Goal: Transaction & Acquisition: Purchase product/service

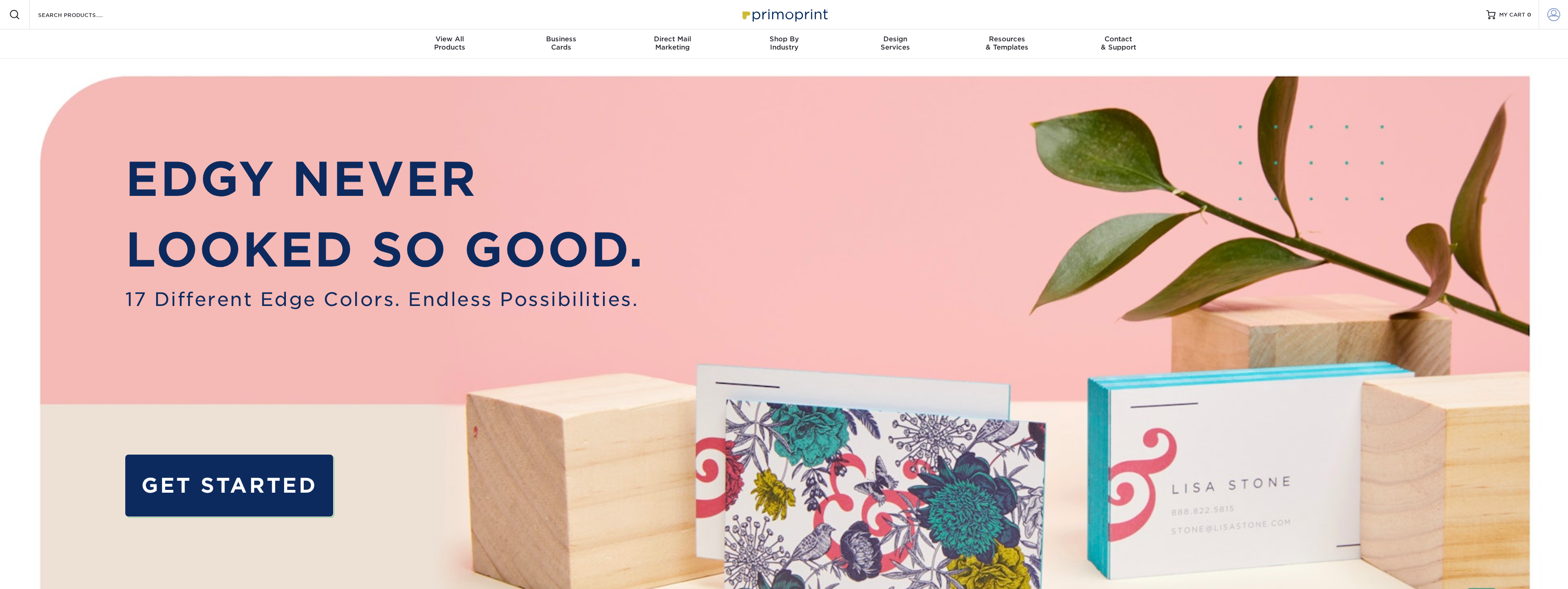
click at [1553, 18] on span at bounding box center [1554, 15] width 13 height 13
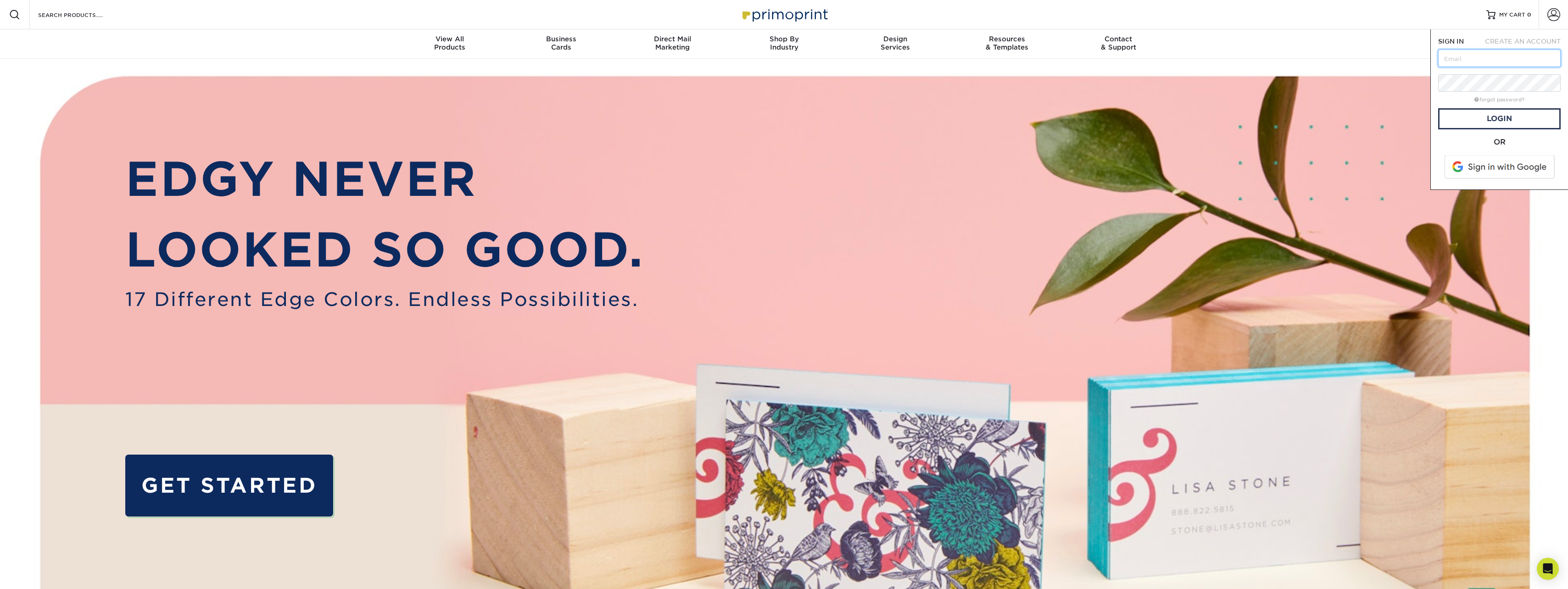
paste input "[DOMAIN_NAME][EMAIL_ADDRESS][DOMAIN_NAME]"
type input "[DOMAIN_NAME][EMAIL_ADDRESS][DOMAIN_NAME]"
click at [1515, 122] on link "Login" at bounding box center [1499, 118] width 122 height 21
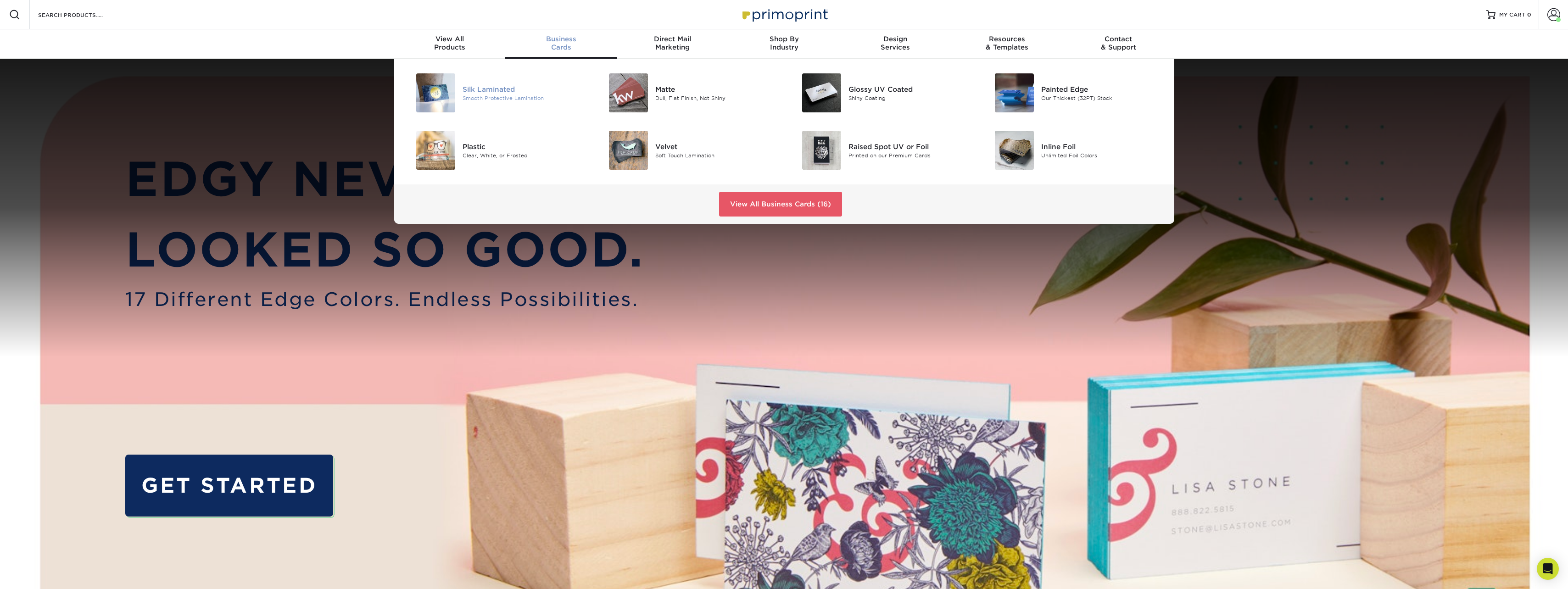
click at [510, 90] on div "Silk Laminated" at bounding box center [523, 89] width 121 height 10
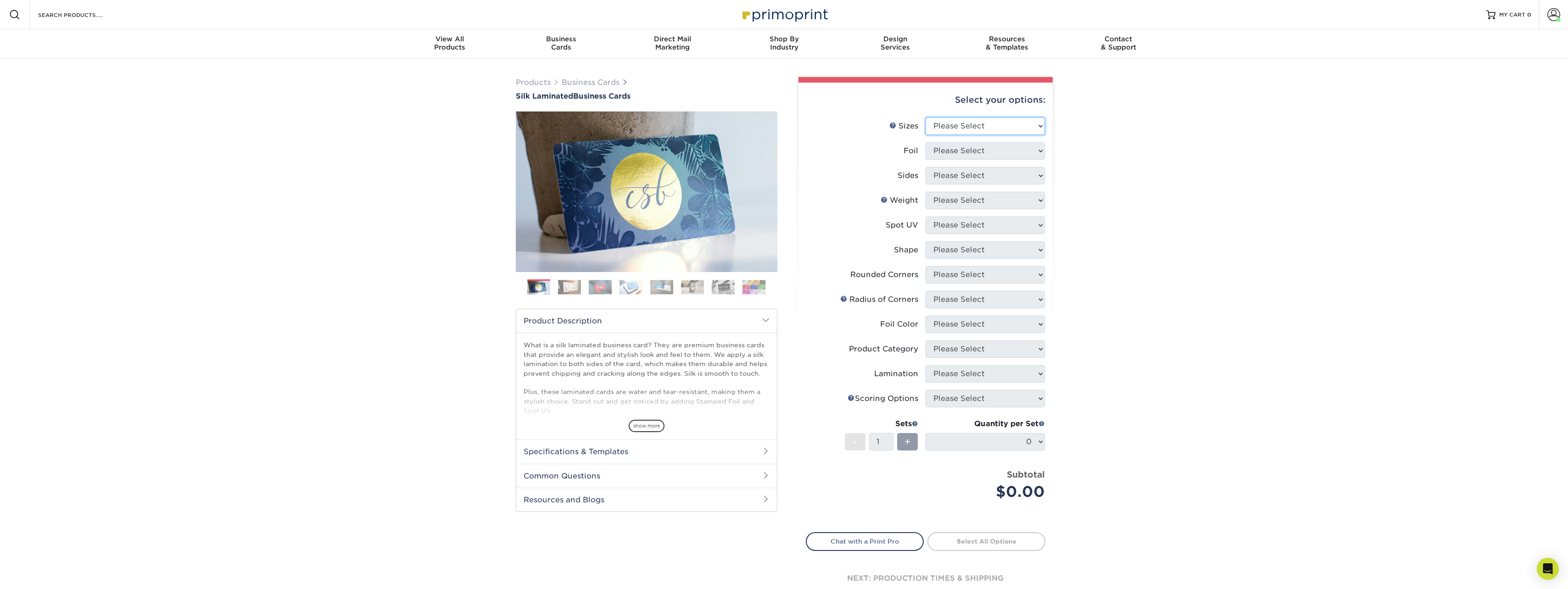
click at [978, 126] on select "Please Select 1.5" x 3.5" - Mini 1.75" x 3.5" - Mini 2" x 2" - Square 2" x 3" -…" at bounding box center [985, 126] width 119 height 17
select select "2.00x3.50"
click at [926, 117] on select "Please Select 1.5" x 3.5" - Mini 1.75" x 3.5" - Mini 2" x 2" - Square 2" x 3" -…" at bounding box center [985, 126] width 119 height 17
click at [1003, 147] on select "Please Select Yes No" at bounding box center [985, 151] width 119 height 17
select select "0"
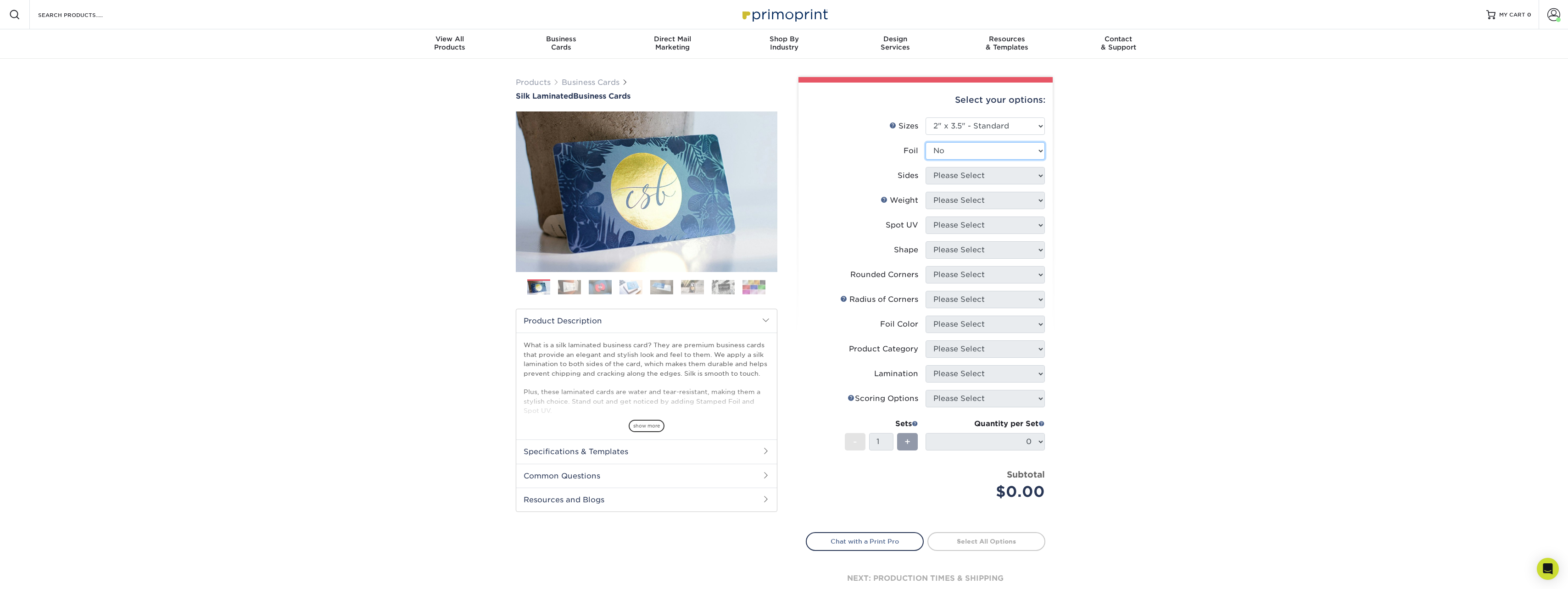
click at [926, 142] on select "Please Select Yes No" at bounding box center [985, 151] width 119 height 17
click at [999, 176] on select "Please Select Print Both Sides Print Front Only" at bounding box center [985, 176] width 119 height 17
select select "13abbda7-1d64-4f25-8bb2-c179b224825d"
click at [926, 167] on select "Please Select Print Both Sides Print Front Only" at bounding box center [985, 176] width 119 height 17
click at [1001, 202] on select "Please Select 16PT" at bounding box center [985, 201] width 119 height 17
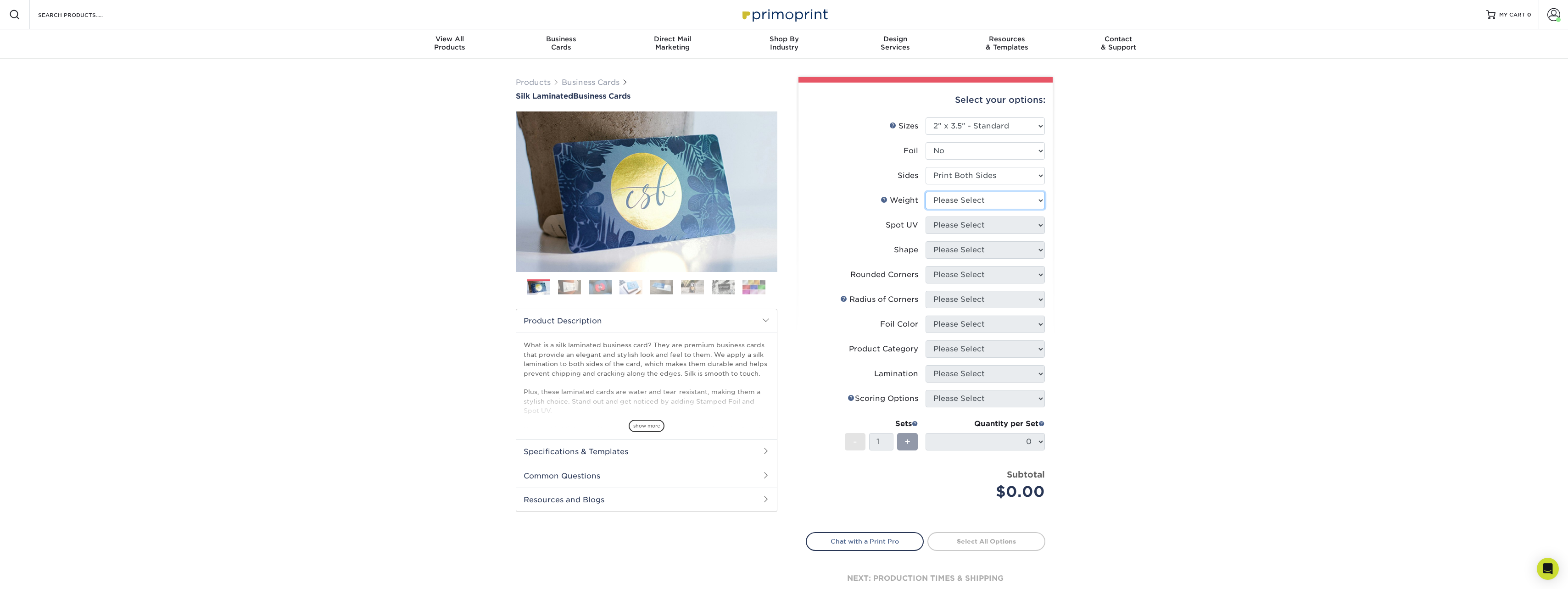
select select "16PT"
click at [926, 192] on select "Please Select 16PT" at bounding box center [985, 201] width 119 height 17
click at [998, 228] on select "Please Select No Spot UV Front and Back (Both Sides) Front Only Back Only" at bounding box center [985, 225] width 119 height 17
select select "3"
click at [926, 216] on select "Please Select No Spot UV Front and Back (Both Sides) Front Only Back Only" at bounding box center [985, 225] width 119 height 17
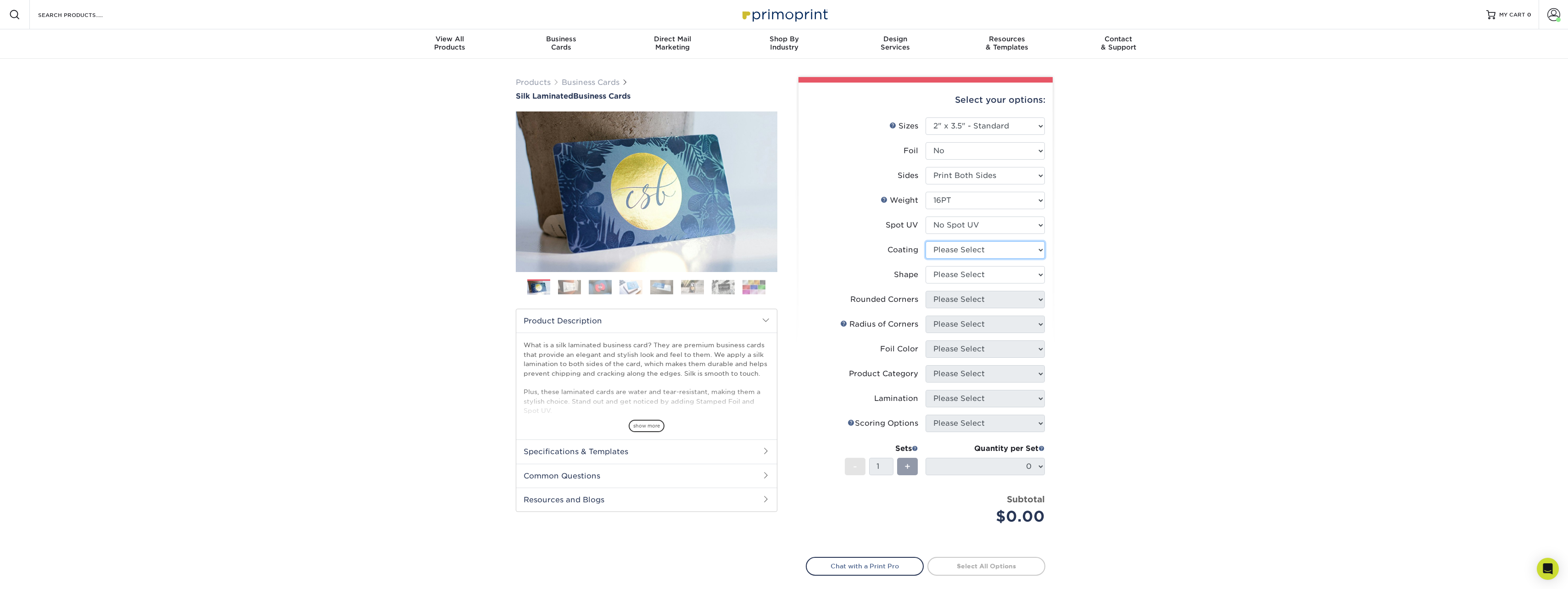
click at [989, 251] on select at bounding box center [985, 250] width 119 height 17
select select "3e7618de-abca-4bda-9f97-8b9129e913d8"
click at [926, 241] on select at bounding box center [985, 250] width 119 height 17
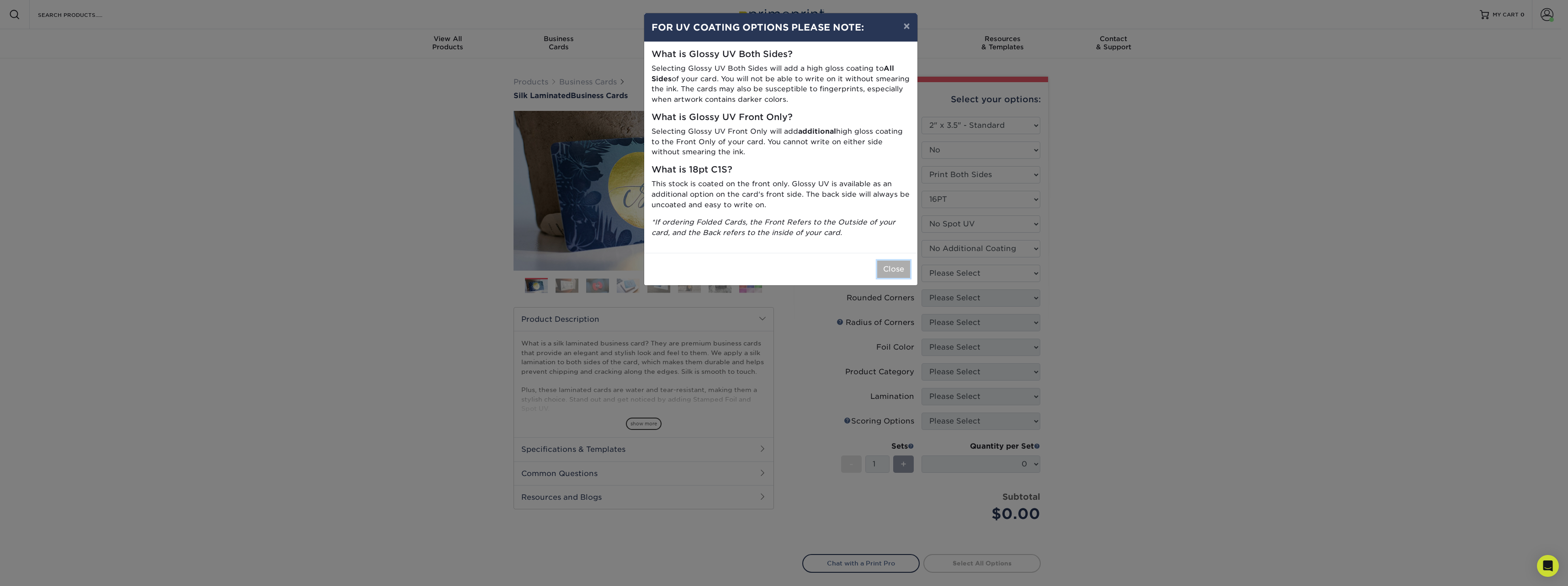
click at [900, 270] on button "Close" at bounding box center [893, 269] width 33 height 17
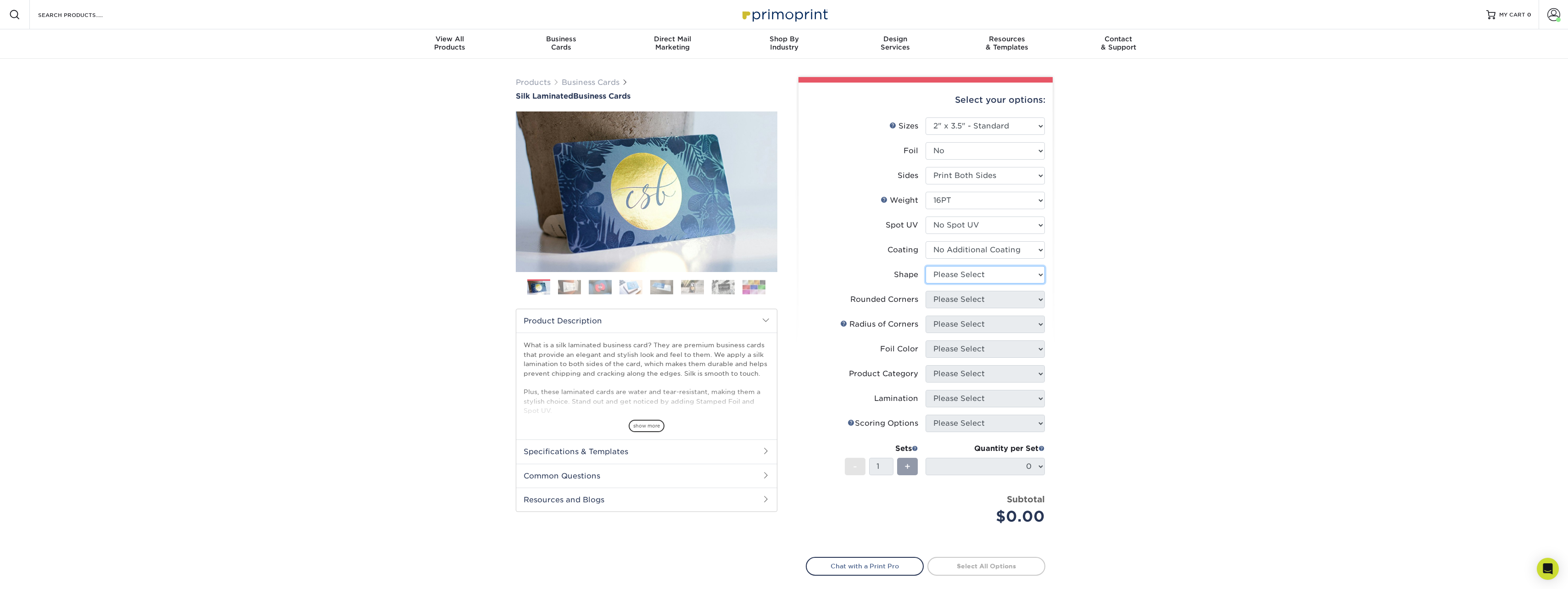
click at [956, 275] on select "Please Select Standard Oval" at bounding box center [985, 275] width 119 height 17
select select "standard"
click at [926, 266] on select "Please Select Standard Oval" at bounding box center [985, 275] width 119 height 17
click at [963, 305] on select "Please Select Yes - Round 2 Corners Yes - Round 4 Corners No" at bounding box center [985, 300] width 119 height 17
select select "0"
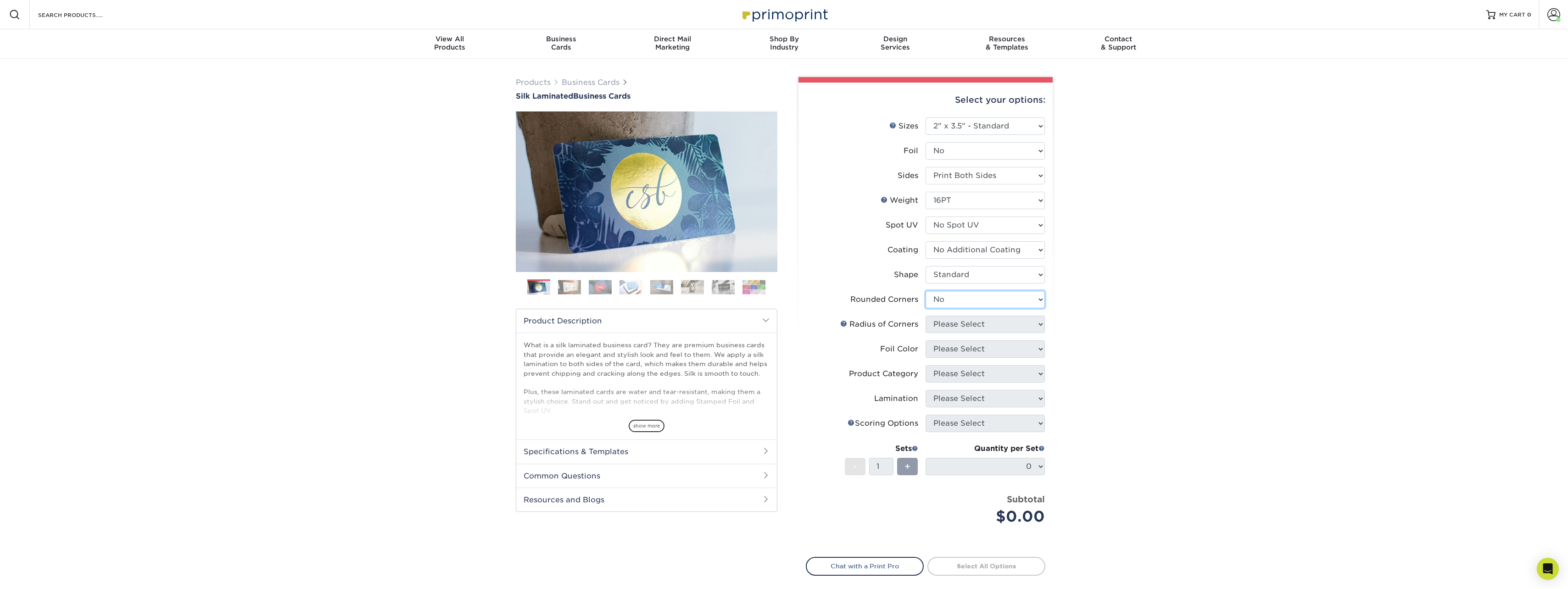
click at [926, 291] on select "Please Select Yes - Round 2 Corners Yes - Round 4 Corners No" at bounding box center [985, 300] width 119 height 17
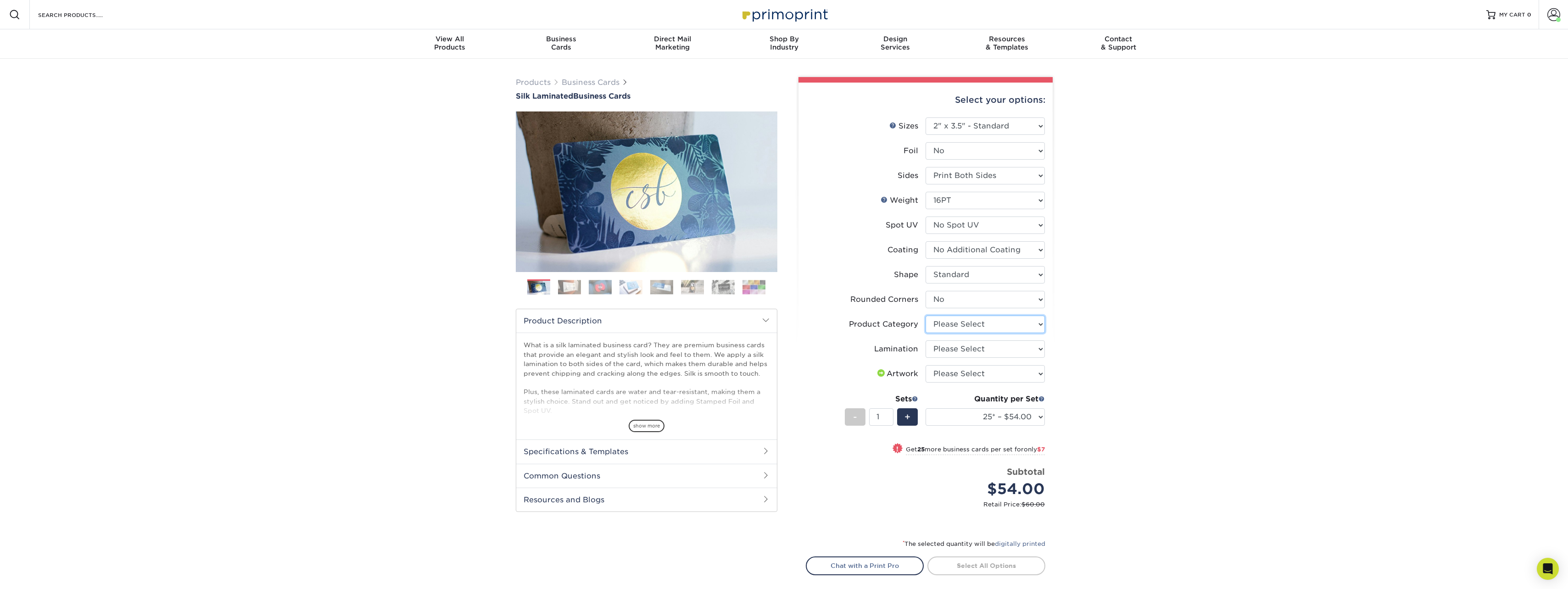
click at [966, 323] on select "Please Select Business Cards" at bounding box center [985, 324] width 119 height 17
select select "3b5148f1-0588-4f88-a218-97bcfdce65c1"
click at [926, 316] on select "Please Select Business Cards" at bounding box center [985, 324] width 119 height 17
click at [976, 349] on select "Please Select Silk" at bounding box center [985, 349] width 119 height 17
select select "ccacb42f-45f7-42d3-bbd3-7c8421cf37f0"
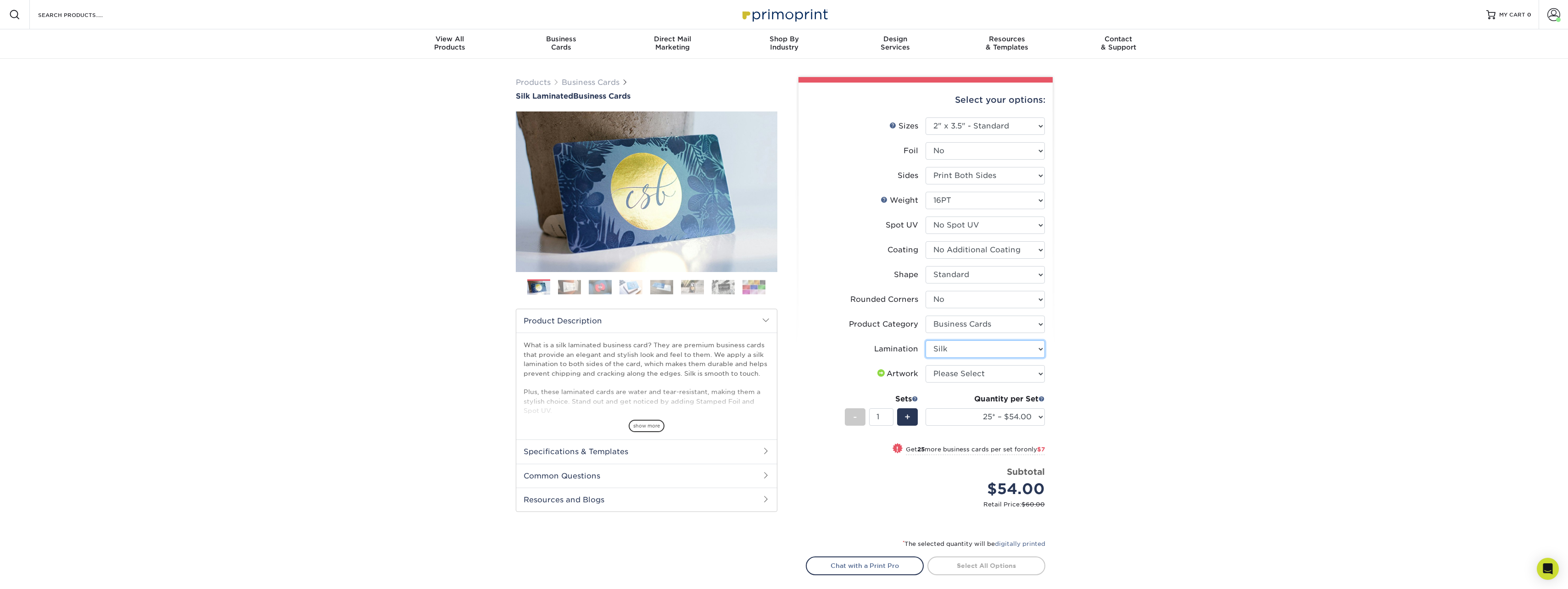
click at [926, 341] on select "Please Select Silk" at bounding box center [985, 349] width 119 height 17
click at [974, 375] on select "Please Select I will upload files I need a design - $100" at bounding box center [985, 373] width 119 height 17
select select "upload"
click at [926, 365] on select "Please Select I will upload files I need a design - $100" at bounding box center [985, 373] width 119 height 17
click at [1016, 419] on select "25* – $54.00 50* – $61.00 75* – $68.00 100* – $75.00 250* – $82.00 500 – $86.00…" at bounding box center [985, 417] width 119 height 17
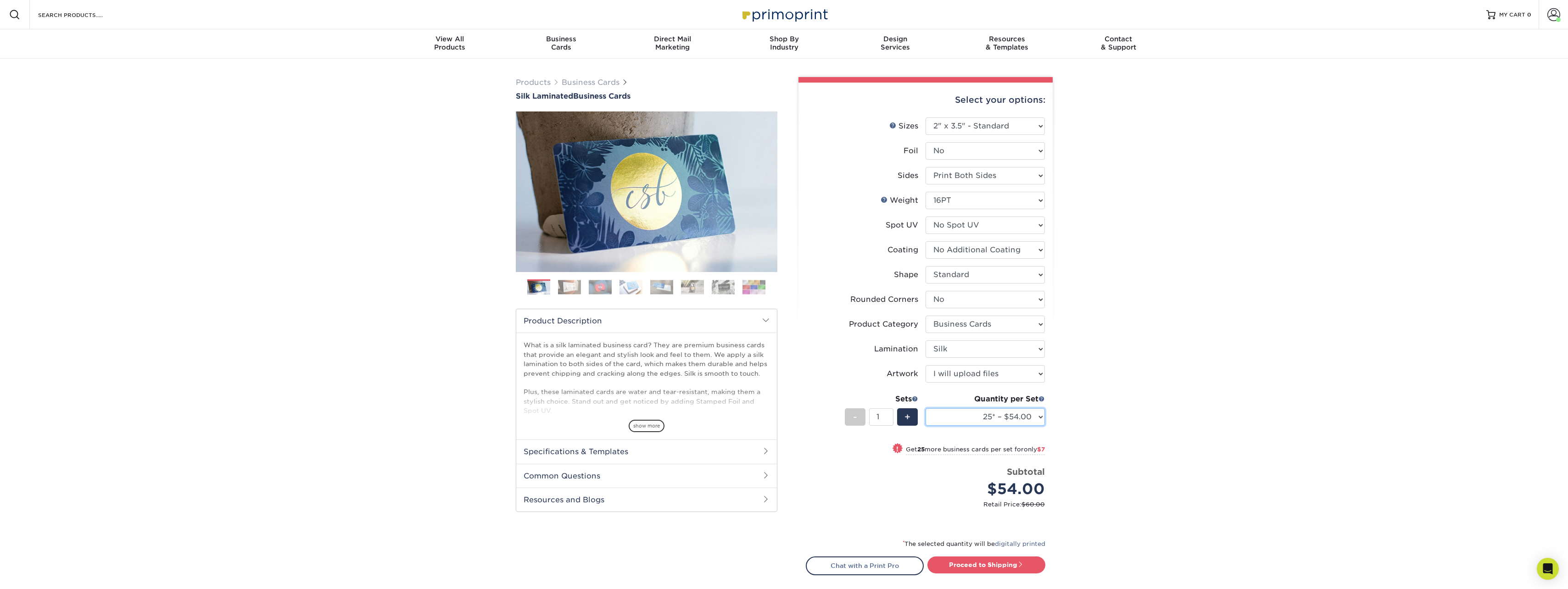
select select "250* – $82.00"
click at [926, 408] on select "25* – $54.00 50* – $61.00 75* – $68.00 100* – $75.00 250* – $82.00 500 – $86.00…" at bounding box center [985, 417] width 119 height 17
click at [1103, 418] on div "Products Business Cards Silk Laminated Business Cards Previous Next" at bounding box center [784, 360] width 1568 height 605
click at [1032, 566] on link "Proceed to Shipping" at bounding box center [987, 564] width 118 height 16
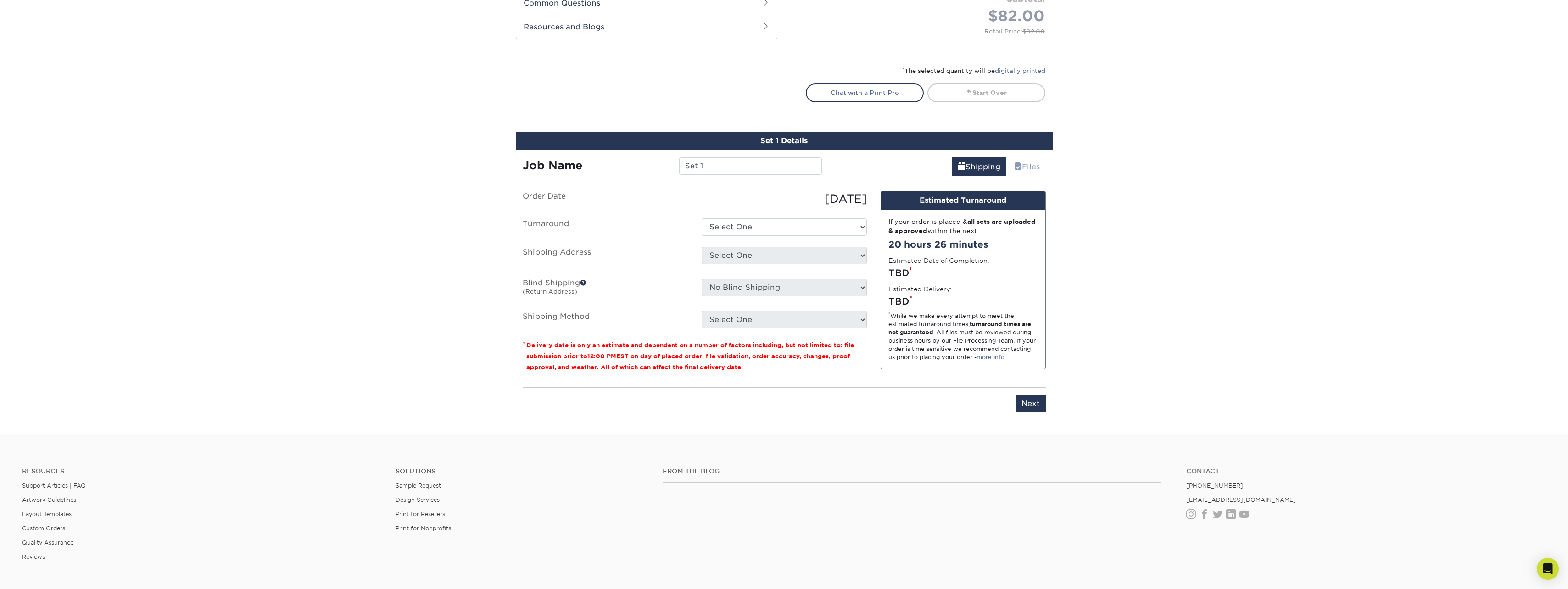
scroll to position [582, 0]
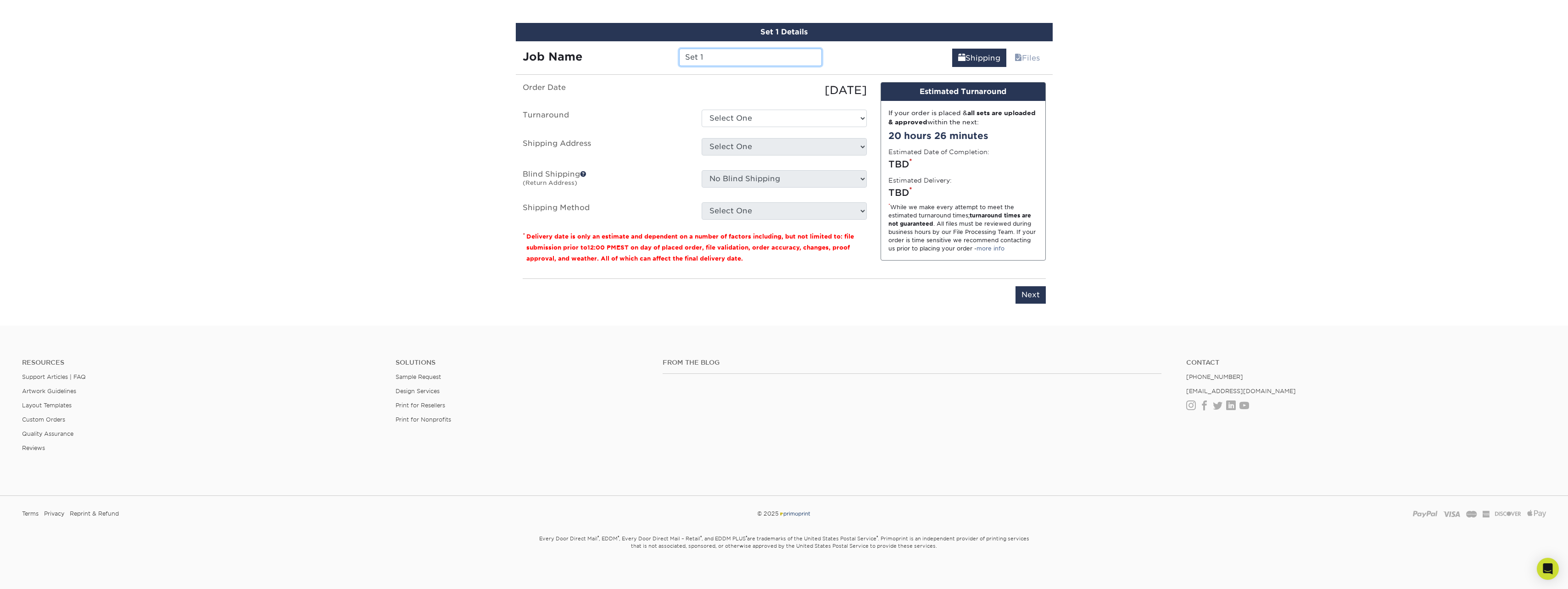
click at [756, 58] on input "Set 1" at bounding box center [750, 58] width 142 height 17
type input "Carole Wenell"
click at [771, 130] on ul "Order Date 10/08/2025 Turnaround Select One 2-4 Business Days 2 Day Next Busine…" at bounding box center [695, 151] width 344 height 138
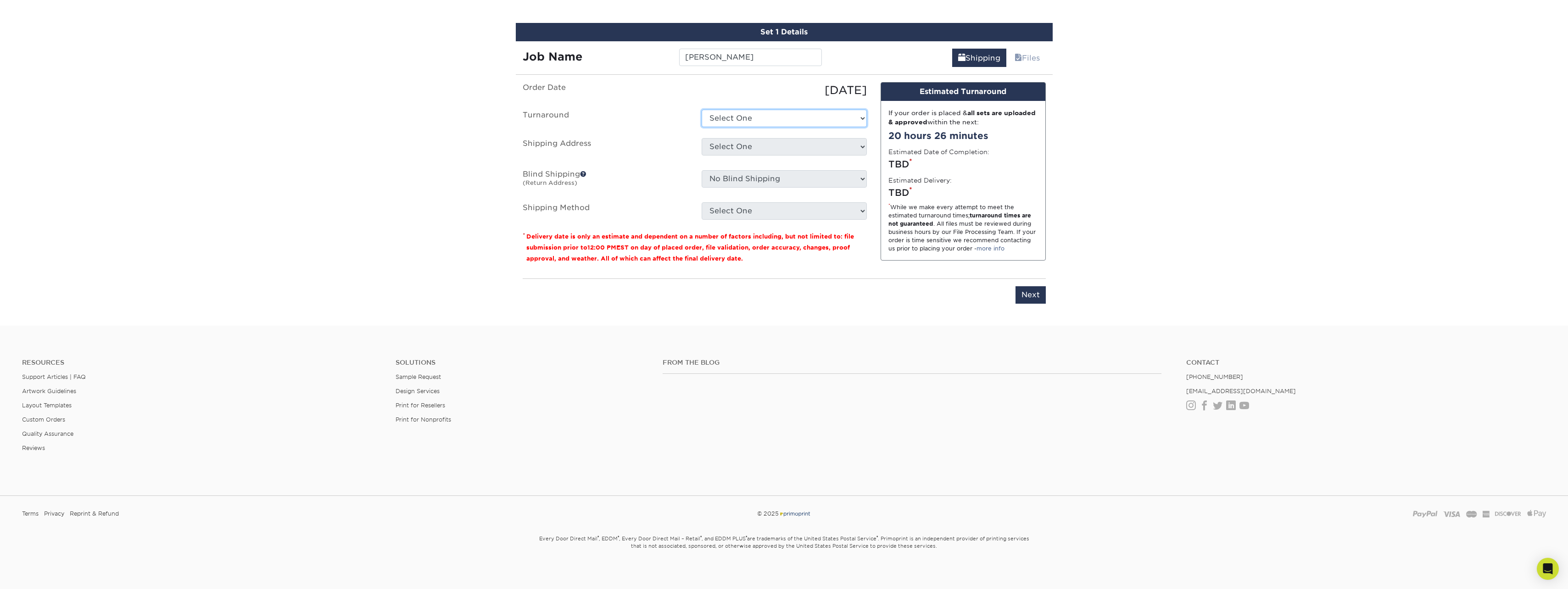
click at [774, 124] on select "Select One 2-4 Business Days 2 Day Next Business Day" at bounding box center [784, 118] width 165 height 17
select select "d1b63c63-e638-46b8-b171-df9c8cedce0d"
click at [702, 110] on select "Select One 2-4 Business Days 2 Day Next Business Day" at bounding box center [784, 118] width 165 height 17
click at [783, 148] on select "Select One Irvine Oakland Portland Sacramento San Jose + Add New Address" at bounding box center [784, 147] width 165 height 17
select select "34445"
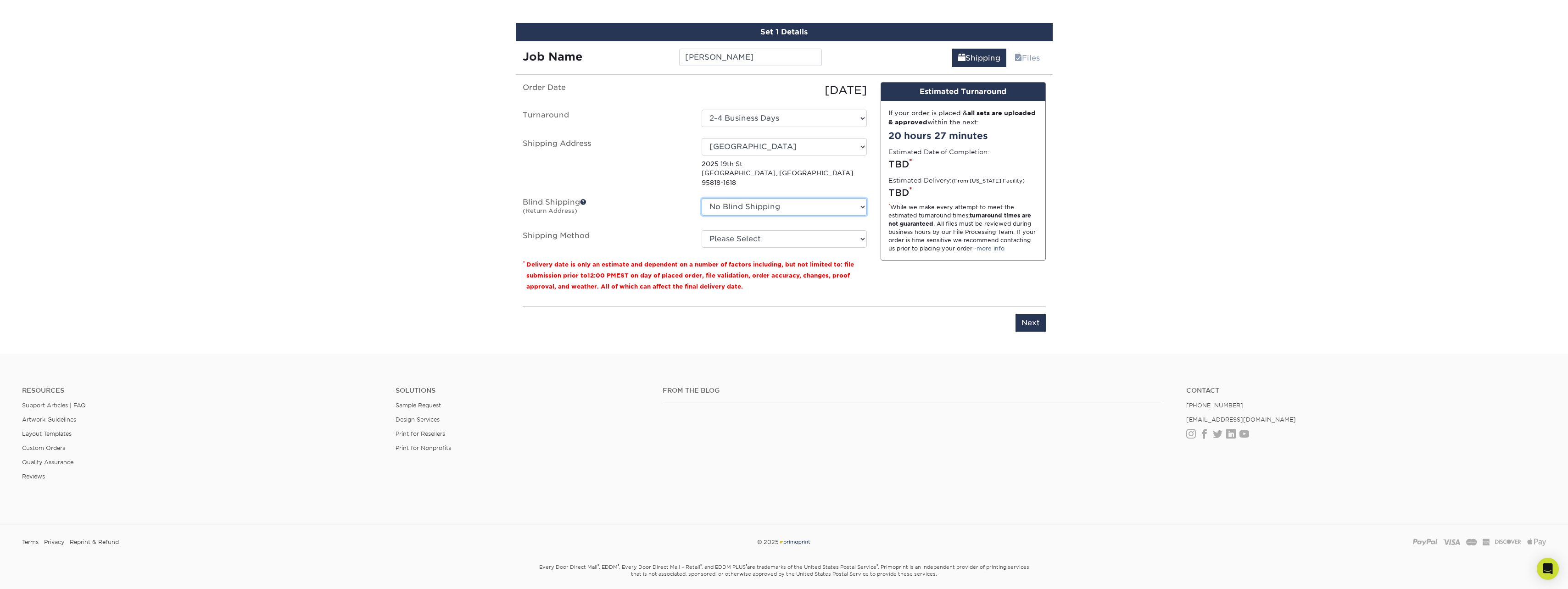
click at [792, 202] on select "No Blind Shipping Irvine Oakland Portland Sacramento San Jose + Add New Address" at bounding box center [784, 207] width 165 height 17
click at [798, 198] on select "No Blind Shipping Irvine Oakland Portland Sacramento San Jose + Add New Address" at bounding box center [784, 207] width 165 height 17
click at [791, 230] on select "Please Select Ground Shipping (+$7.84) 3 Day Shipping Service (+$15.36) 2 Day A…" at bounding box center [784, 239] width 165 height 17
select select "03"
click at [702, 230] on select "Please Select Ground Shipping (+$7.84) 3 Day Shipping Service (+$15.36) 2 Day A…" at bounding box center [784, 239] width 165 height 17
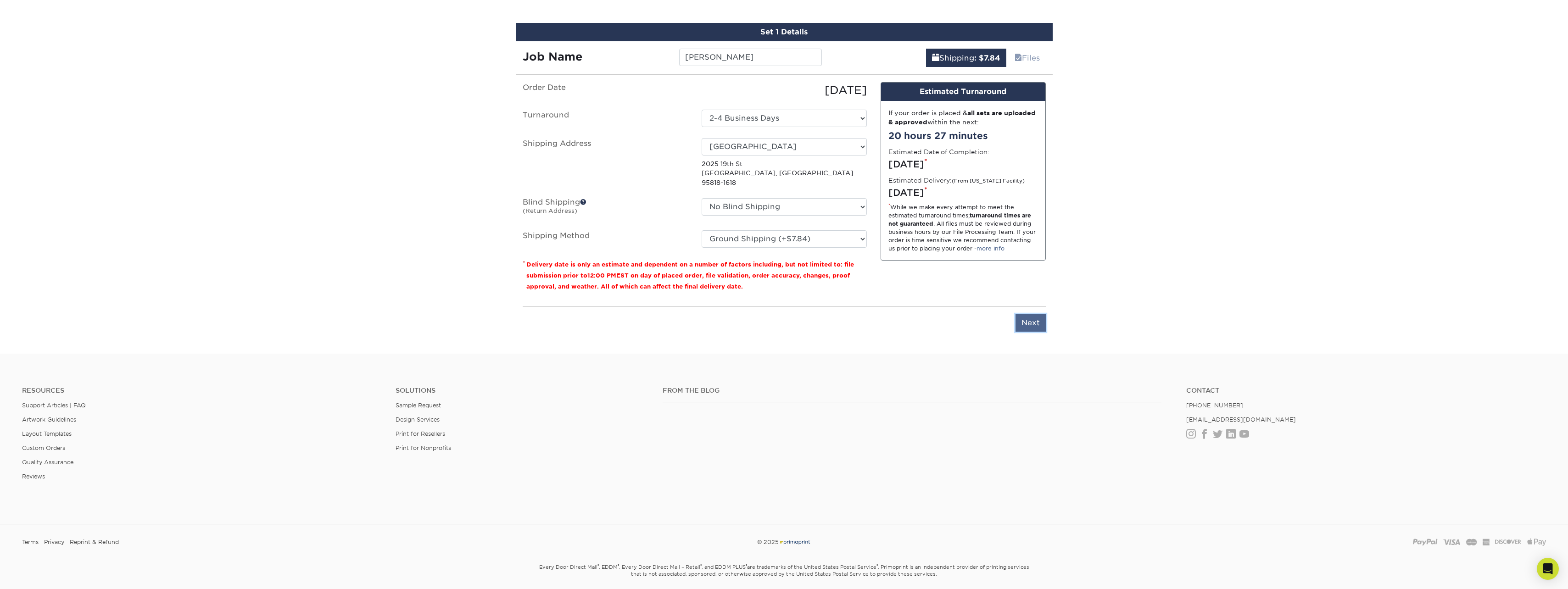
click at [1029, 314] on input "Next" at bounding box center [1030, 323] width 30 height 17
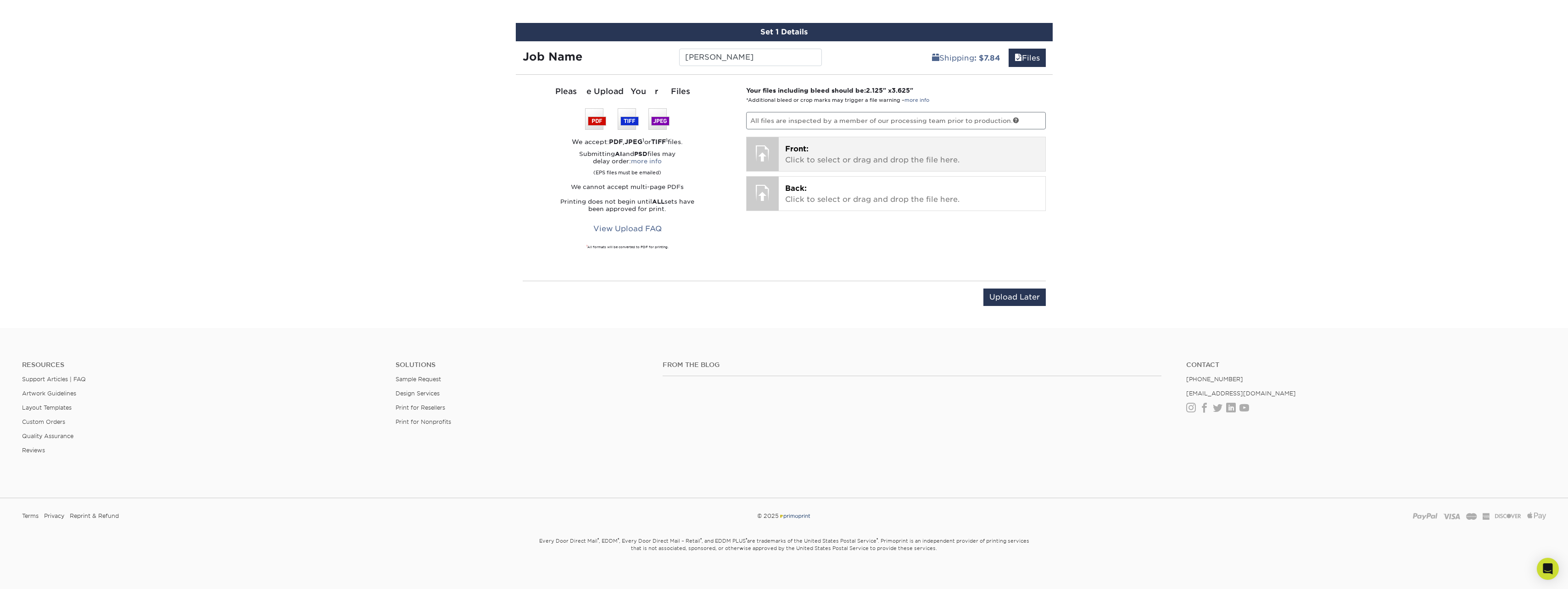
click at [858, 151] on p "Front: Click to select or drag and drop the file here." at bounding box center [912, 155] width 254 height 22
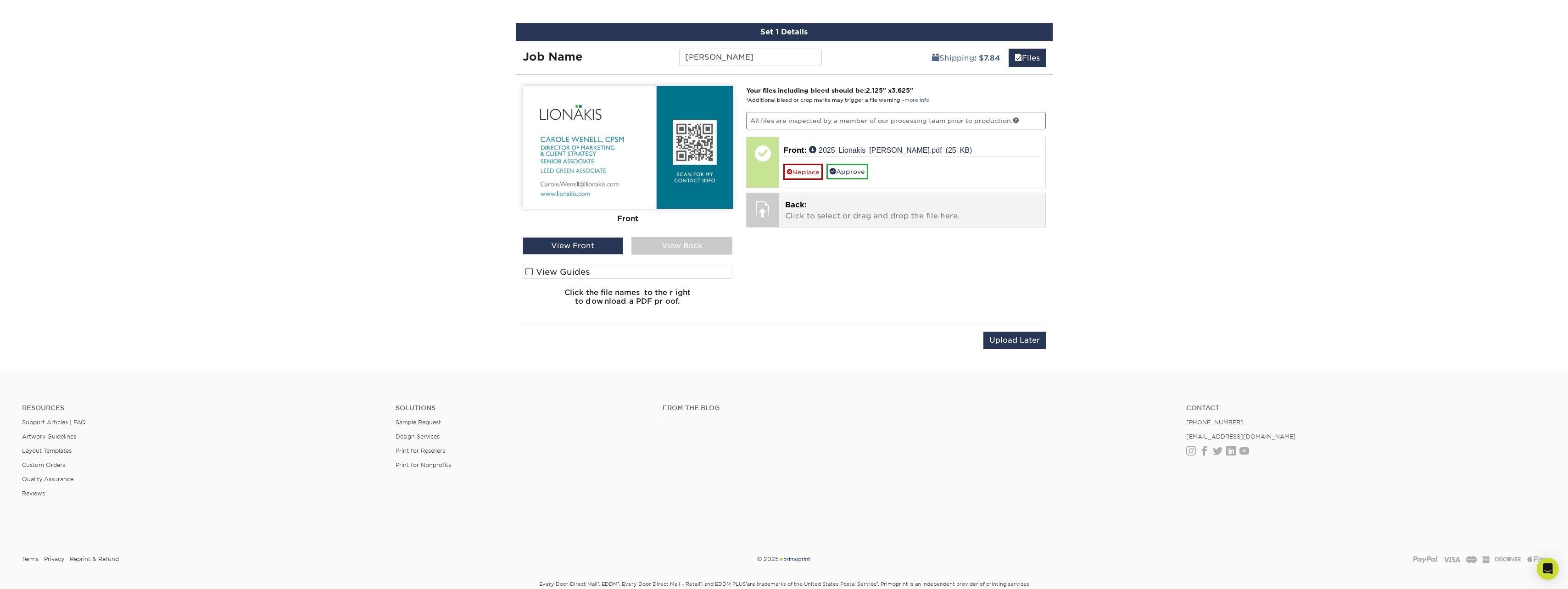
click at [872, 210] on p "Back: Click to select or drag and drop the file here." at bounding box center [912, 211] width 254 height 22
click at [574, 271] on label "View Guides" at bounding box center [628, 272] width 210 height 14
click at [0, 0] on input "View Guides" at bounding box center [0, 0] width 0 height 0
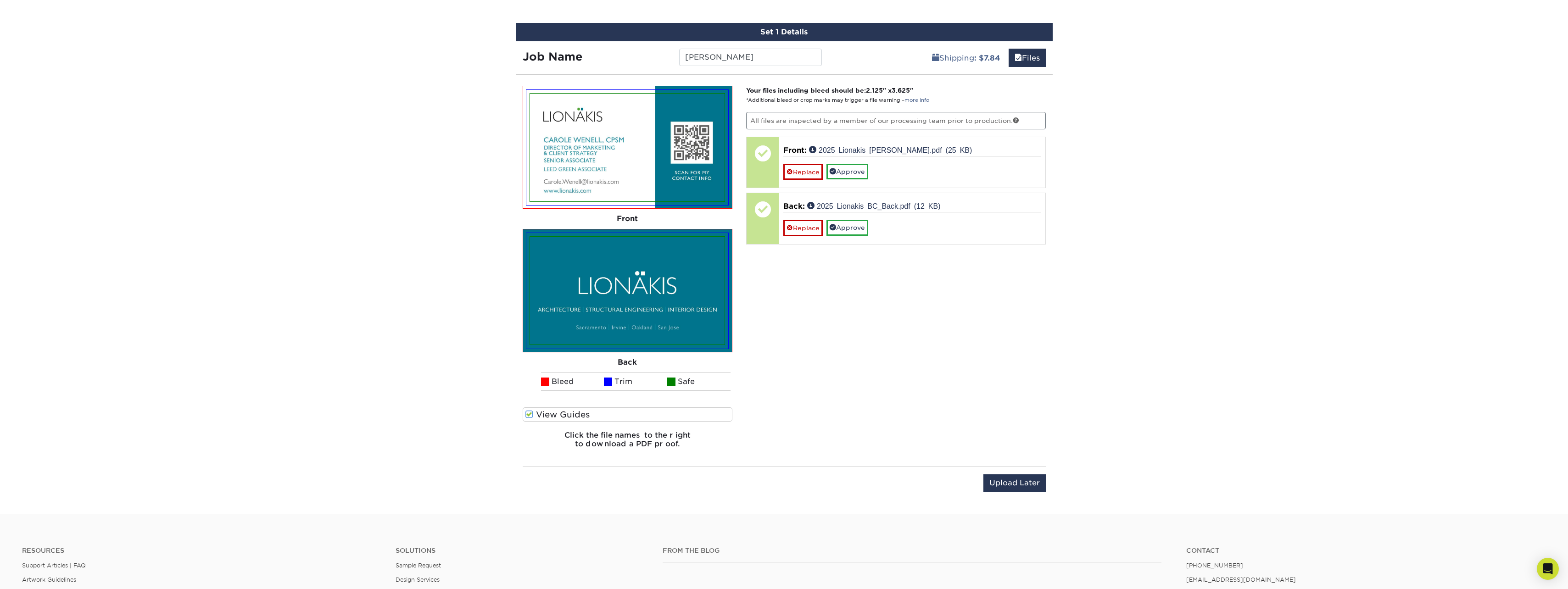
click at [571, 413] on label "View Guides" at bounding box center [628, 415] width 210 height 14
click at [0, 0] on input "View Guides" at bounding box center [0, 0] width 0 height 0
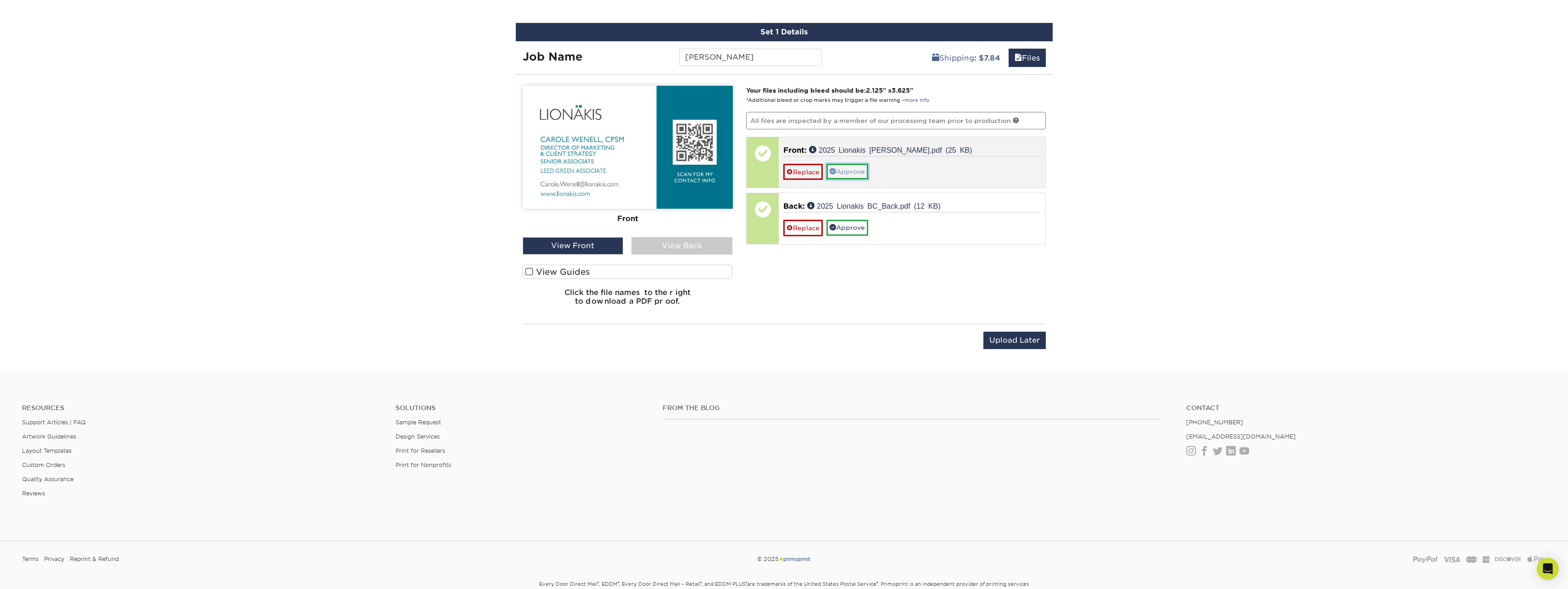
click at [858, 175] on link "Approve" at bounding box center [847, 172] width 42 height 16
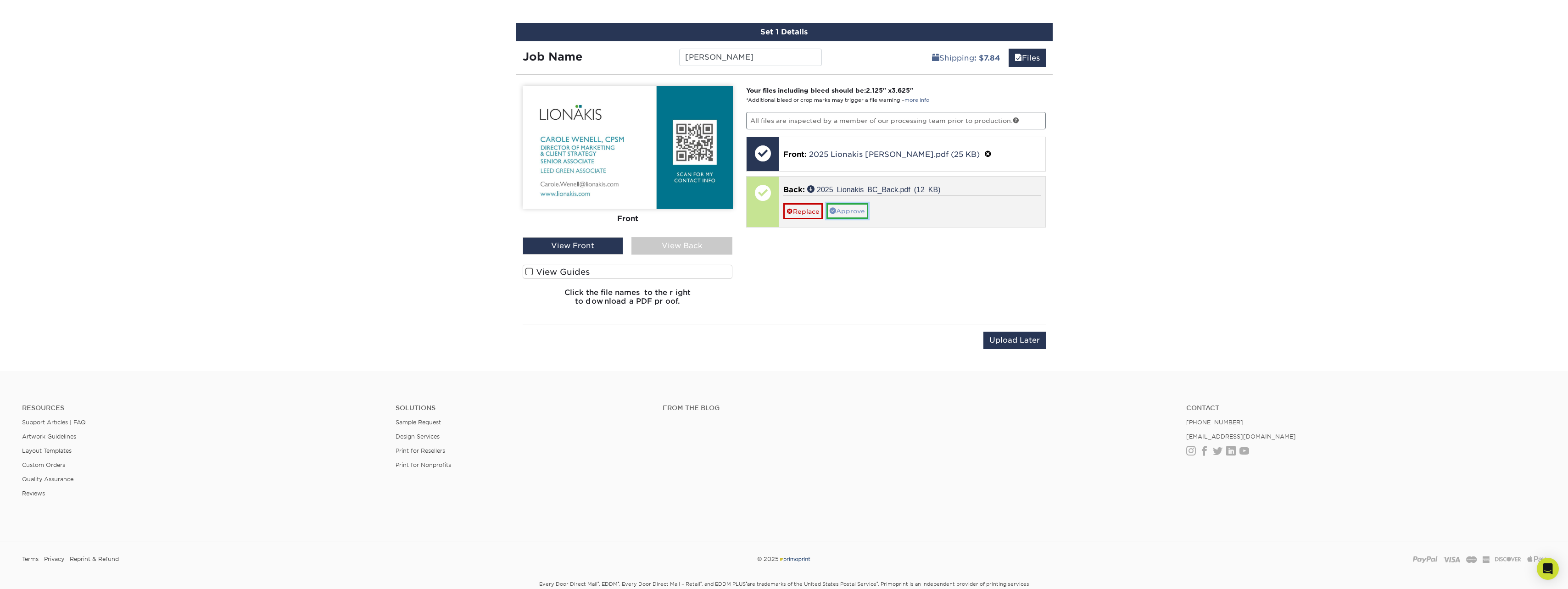
click at [858, 209] on link "Approve" at bounding box center [847, 211] width 42 height 16
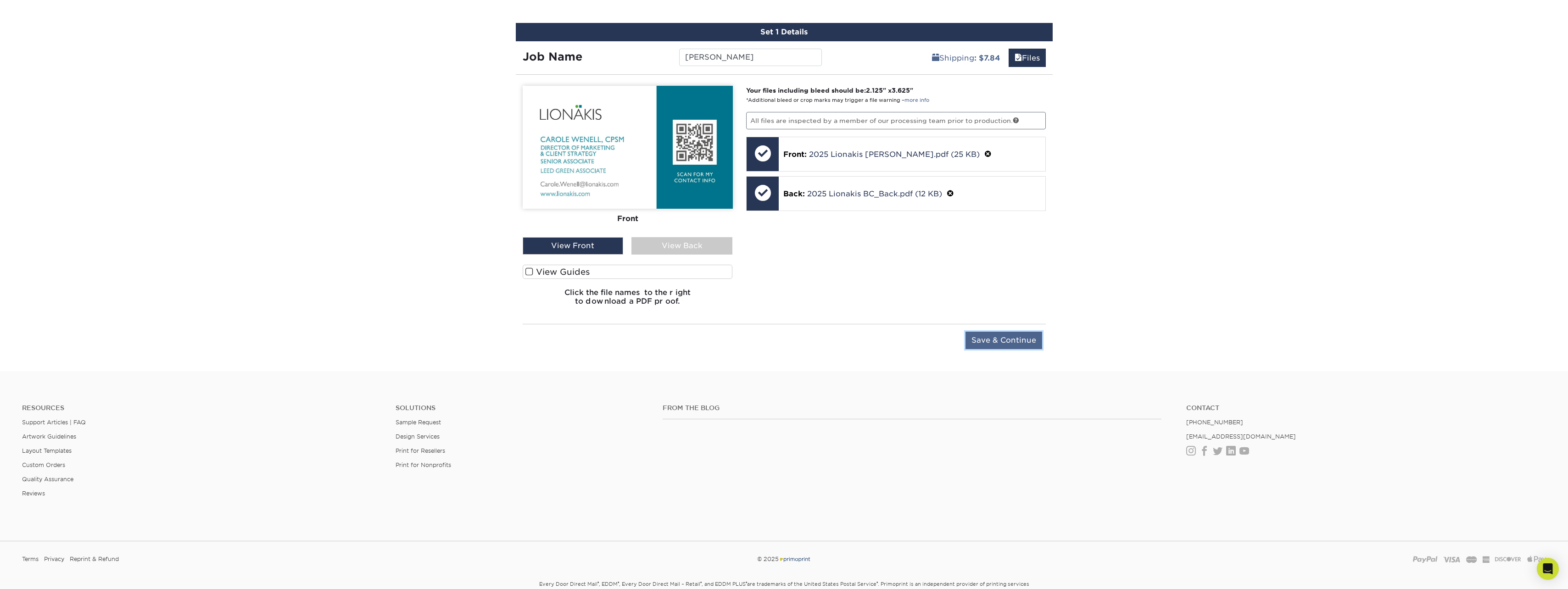
click at [1012, 341] on input "Save & Continue" at bounding box center [1004, 340] width 76 height 17
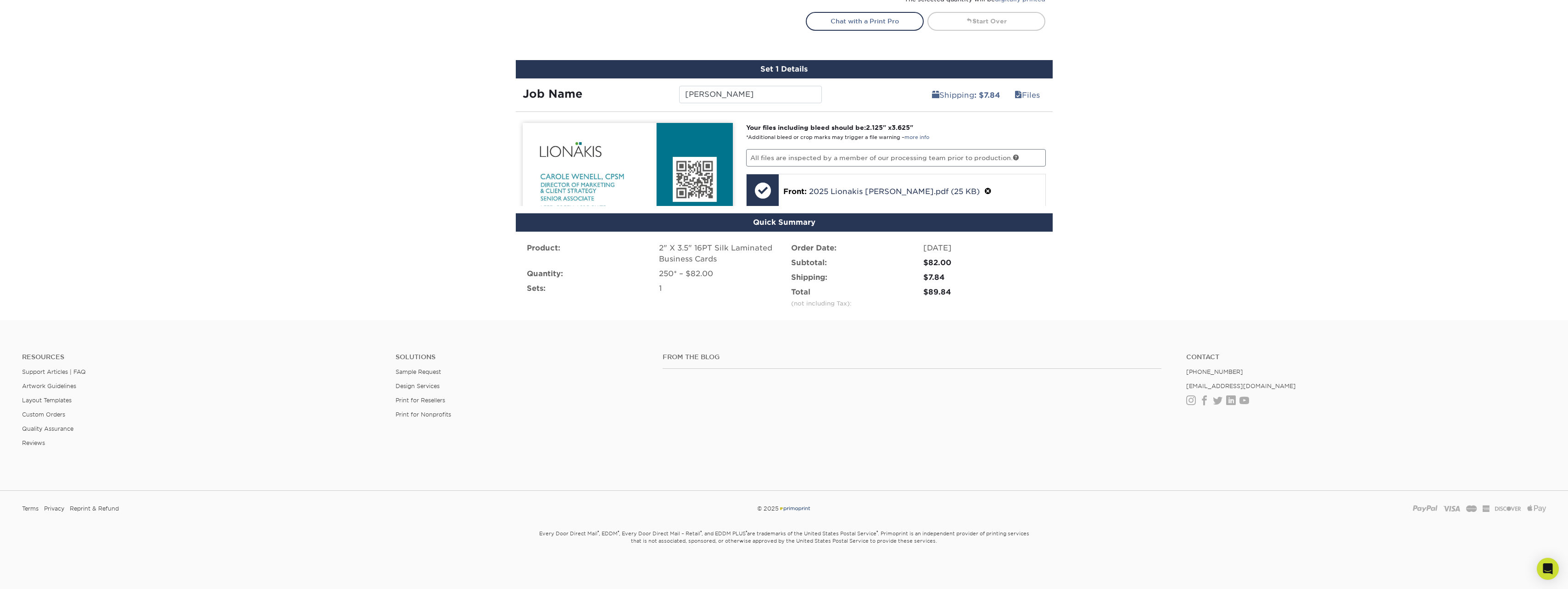
scroll to position [504, 0]
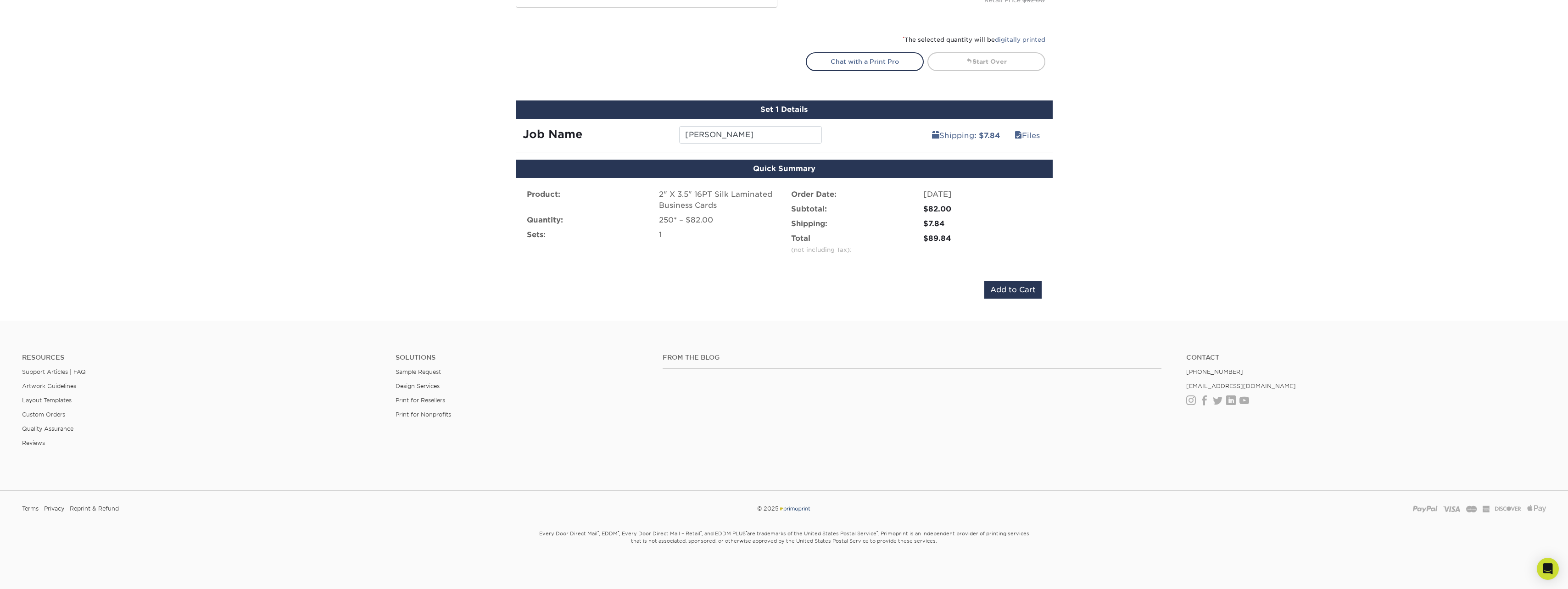
click at [867, 307] on div "Product: 2" X 3.5" 16PT Silk Laminated Business Cards Quantity: 250* – $82.00 S…" at bounding box center [784, 244] width 537 height 131
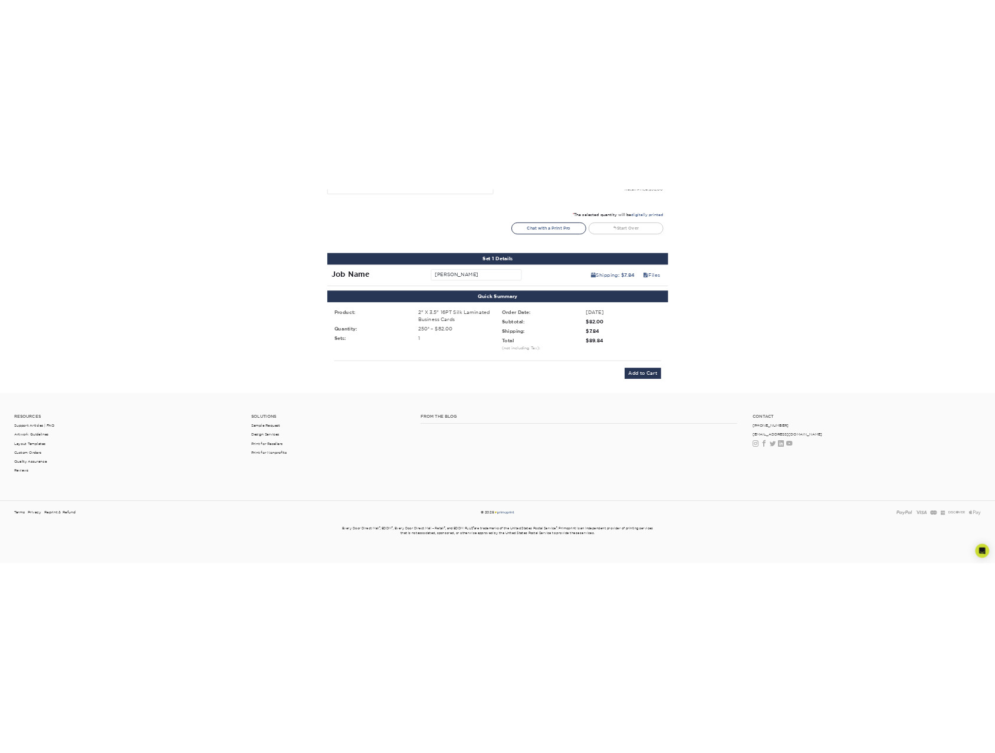
scroll to position [653, 0]
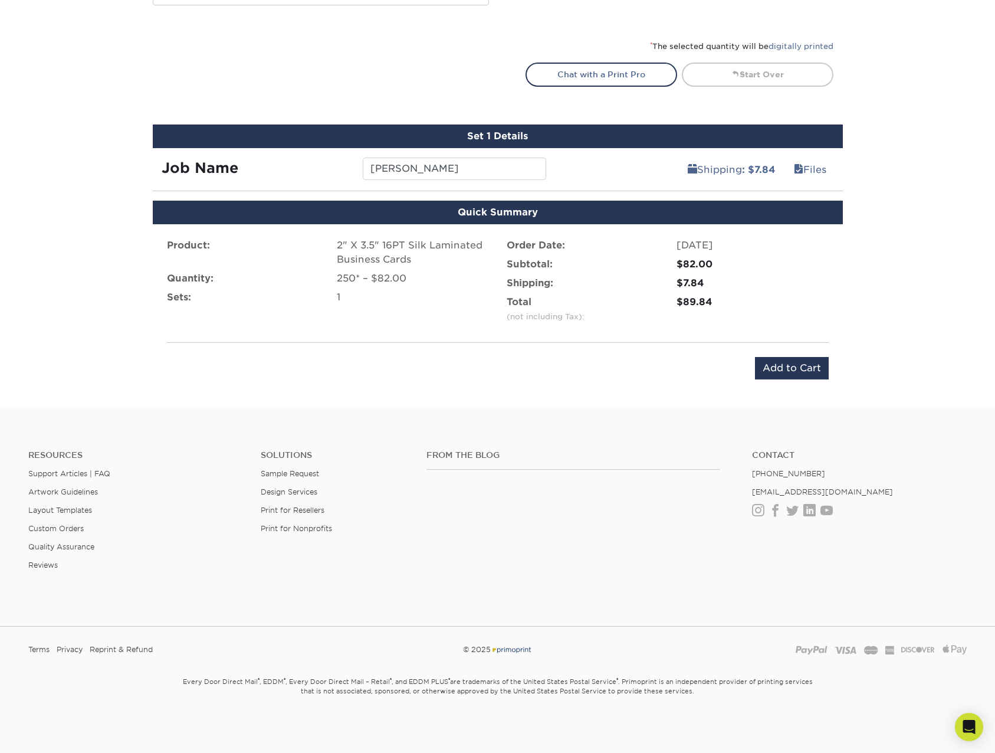
click at [146, 390] on div "Quick Summary Product: 2" X 3.5" 16PT Silk Laminated Business Cards Quantity: 2…" at bounding box center [498, 297] width 708 height 193
click at [786, 371] on input "Add to Cart" at bounding box center [792, 368] width 74 height 22
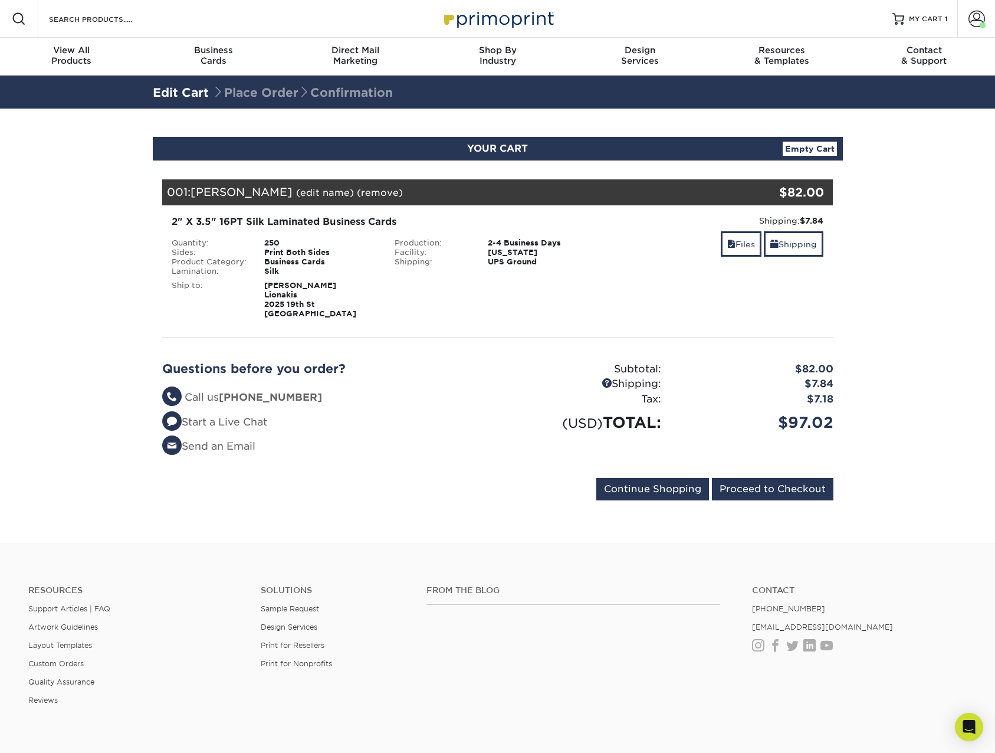
click at [167, 297] on div "Ship to:" at bounding box center [209, 300] width 93 height 38
click at [768, 491] on input "Proceed to Checkout" at bounding box center [772, 489] width 121 height 22
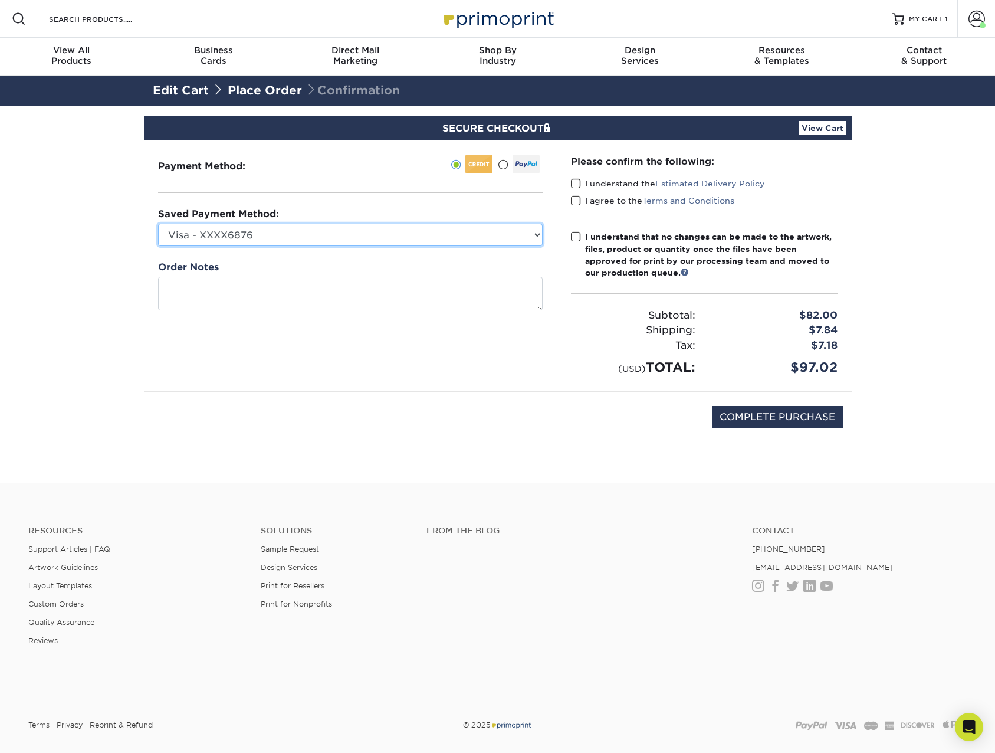
click at [261, 229] on select "Visa - XXXX6876 New Credit Card" at bounding box center [350, 235] width 385 height 22
click at [574, 183] on span at bounding box center [576, 183] width 10 height 11
click at [0, 0] on input "I understand the Estimated Delivery Policy" at bounding box center [0, 0] width 0 height 0
click at [576, 195] on label "I agree to the Terms and Conditions" at bounding box center [652, 201] width 163 height 12
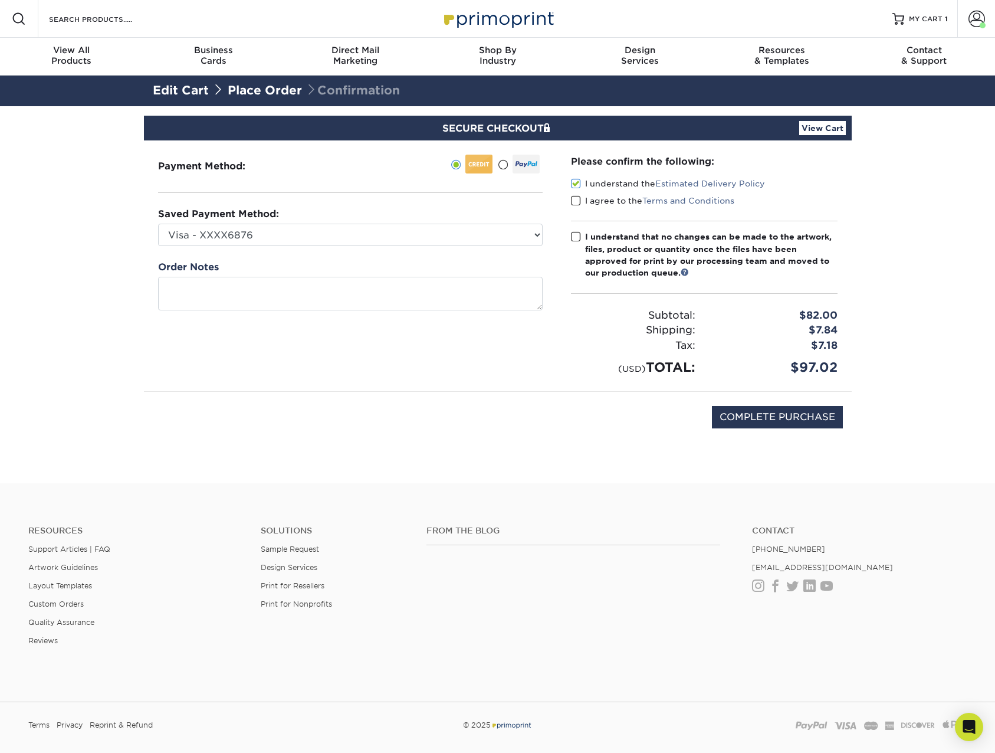
click at [0, 0] on input "I agree to the Terms and Conditions" at bounding box center [0, 0] width 0 height 0
click at [579, 236] on span at bounding box center [576, 236] width 10 height 11
click at [0, 0] on input "I understand that no changes can be made to the artwork, files, product or quan…" at bounding box center [0, 0] width 0 height 0
click at [400, 222] on div "Saved Payment Method: Visa - XXXX6876 New Credit Card" at bounding box center [350, 226] width 385 height 39
click at [402, 244] on select "Visa - XXXX6876 New Credit Card" at bounding box center [350, 235] width 385 height 22
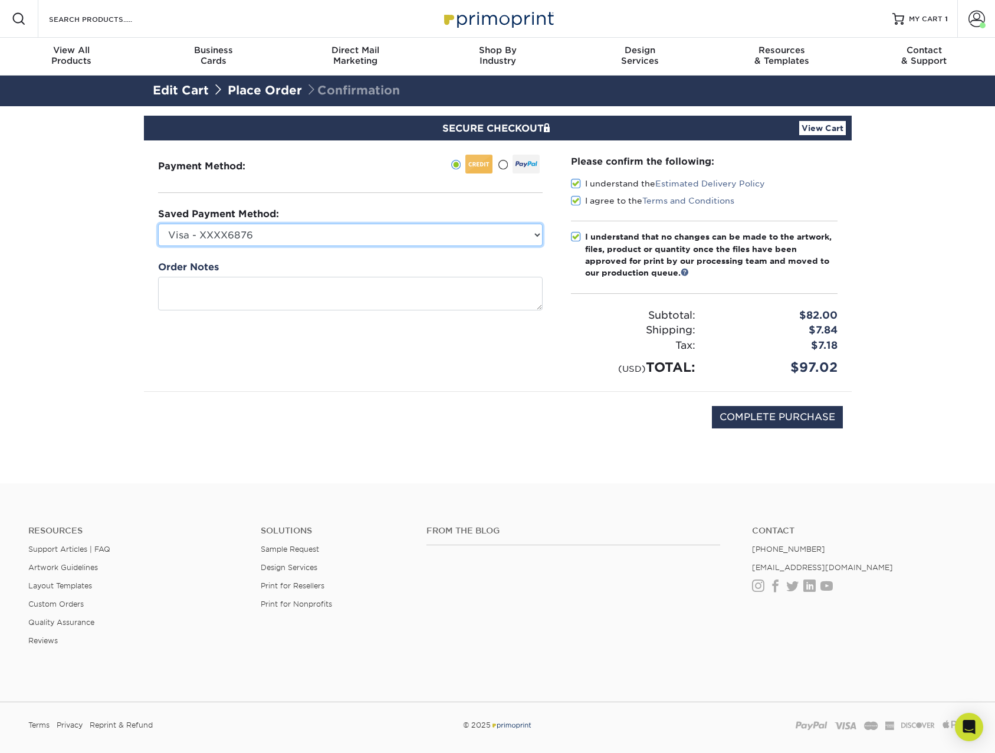
click at [407, 234] on select "Visa - XXXX6876 New Credit Card" at bounding box center [350, 235] width 385 height 22
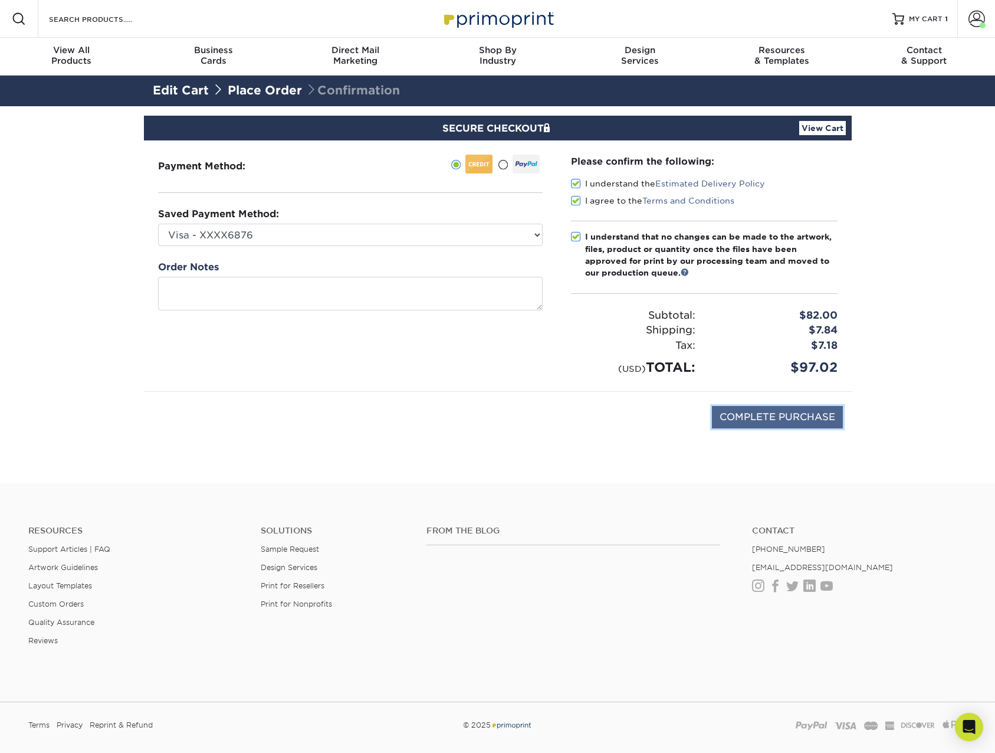
click at [730, 408] on input "COMPLETE PURCHASE" at bounding box center [777, 417] width 131 height 22
type input "PROCESSING, PLEASE WAIT..."
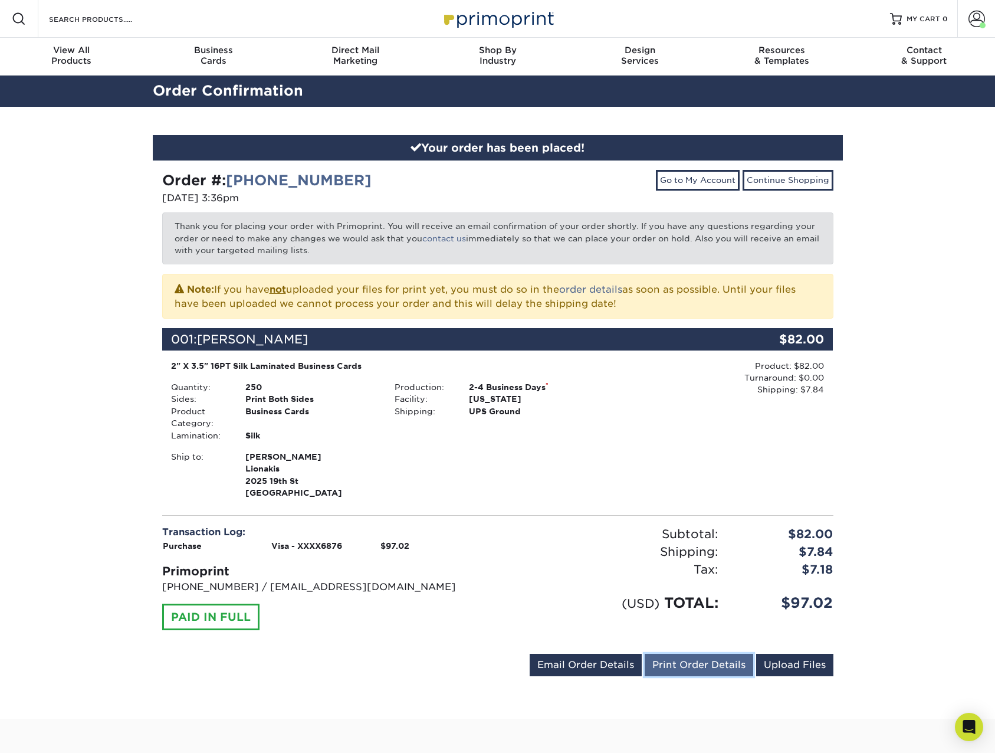
click at [675, 661] on link "Print Order Details" at bounding box center [699, 664] width 109 height 22
click at [721, 181] on link "Go to My Account" at bounding box center [698, 180] width 84 height 20
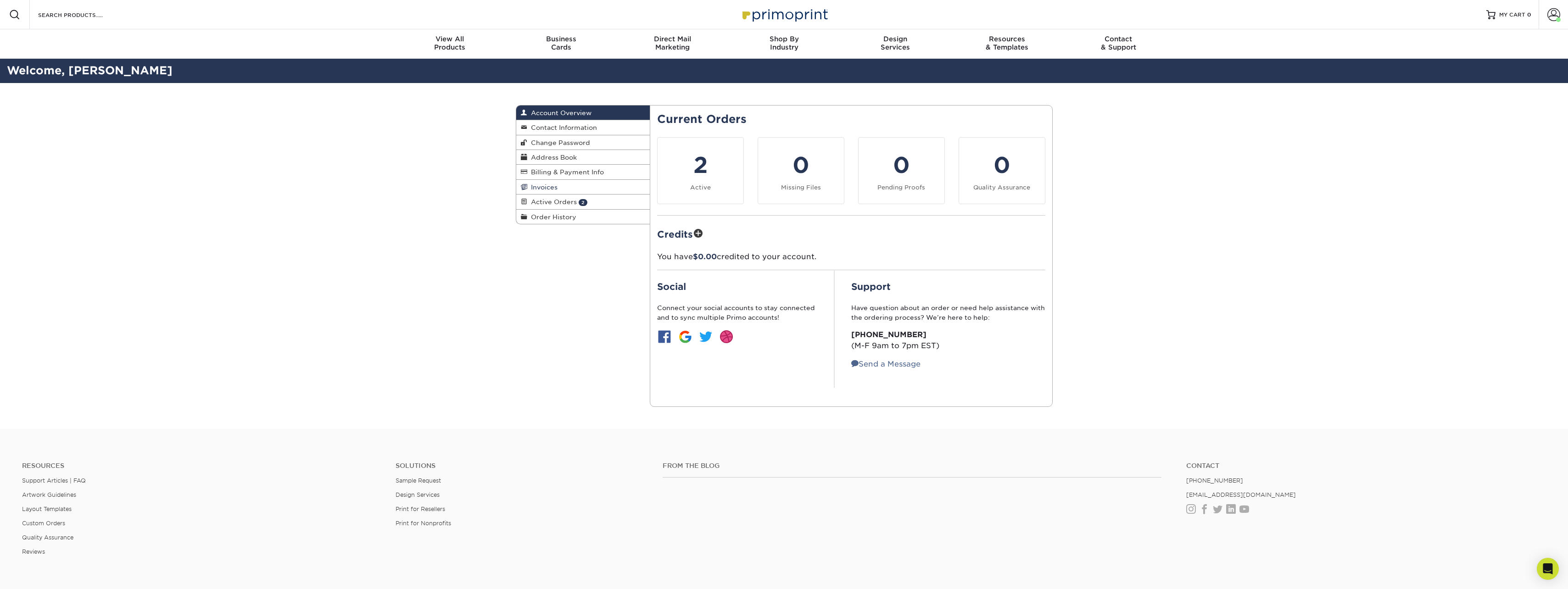
click at [591, 191] on link "Invoices" at bounding box center [583, 187] width 134 height 15
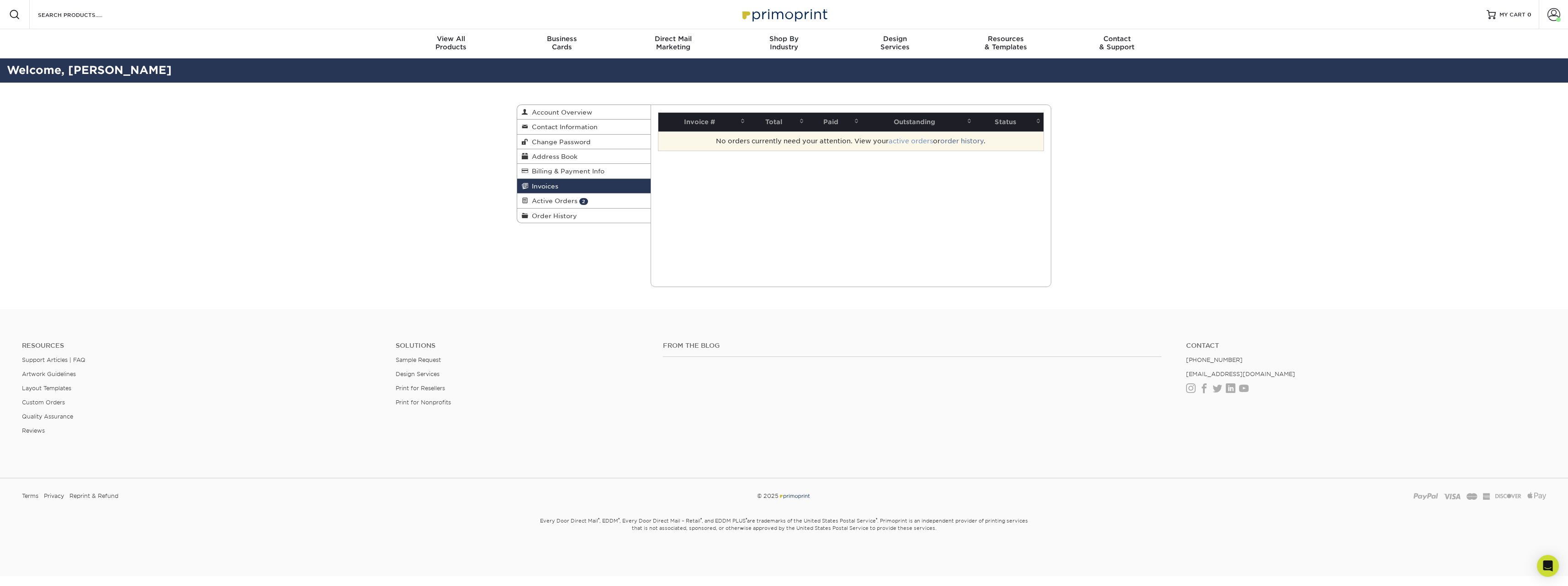
click at [909, 140] on link "active orders" at bounding box center [910, 141] width 44 height 7
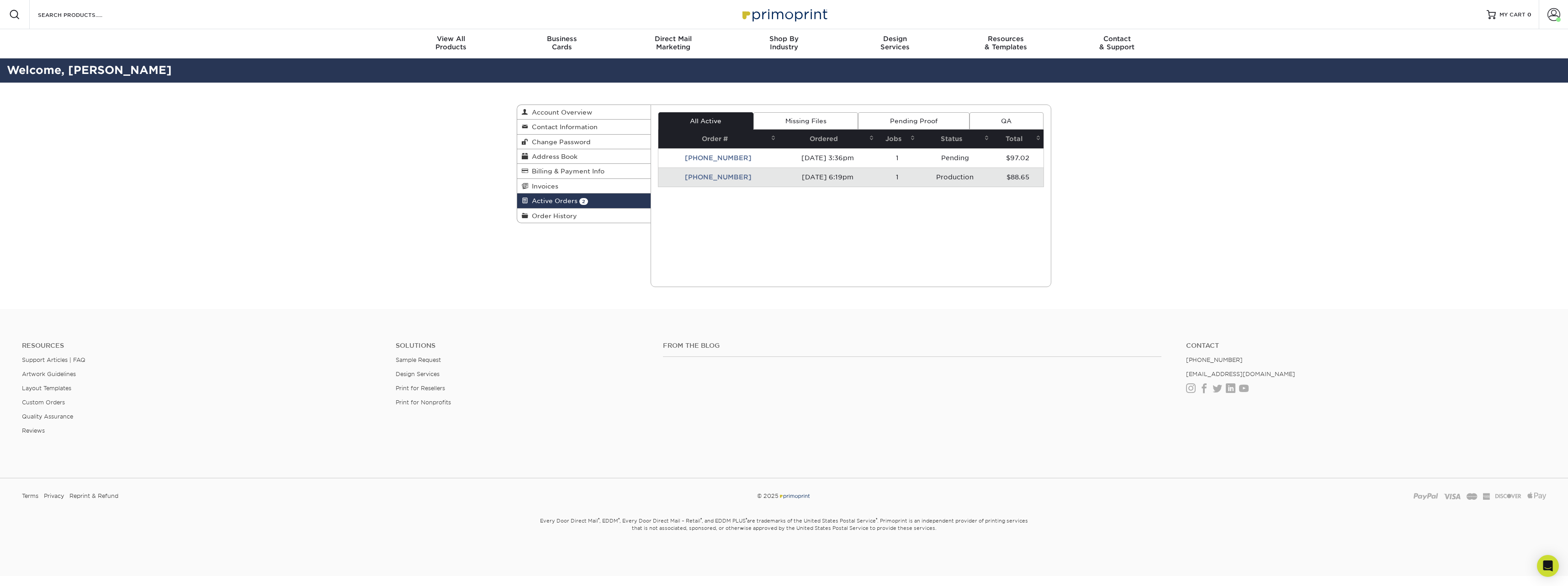
click at [775, 122] on link "Missing Files" at bounding box center [805, 121] width 105 height 17
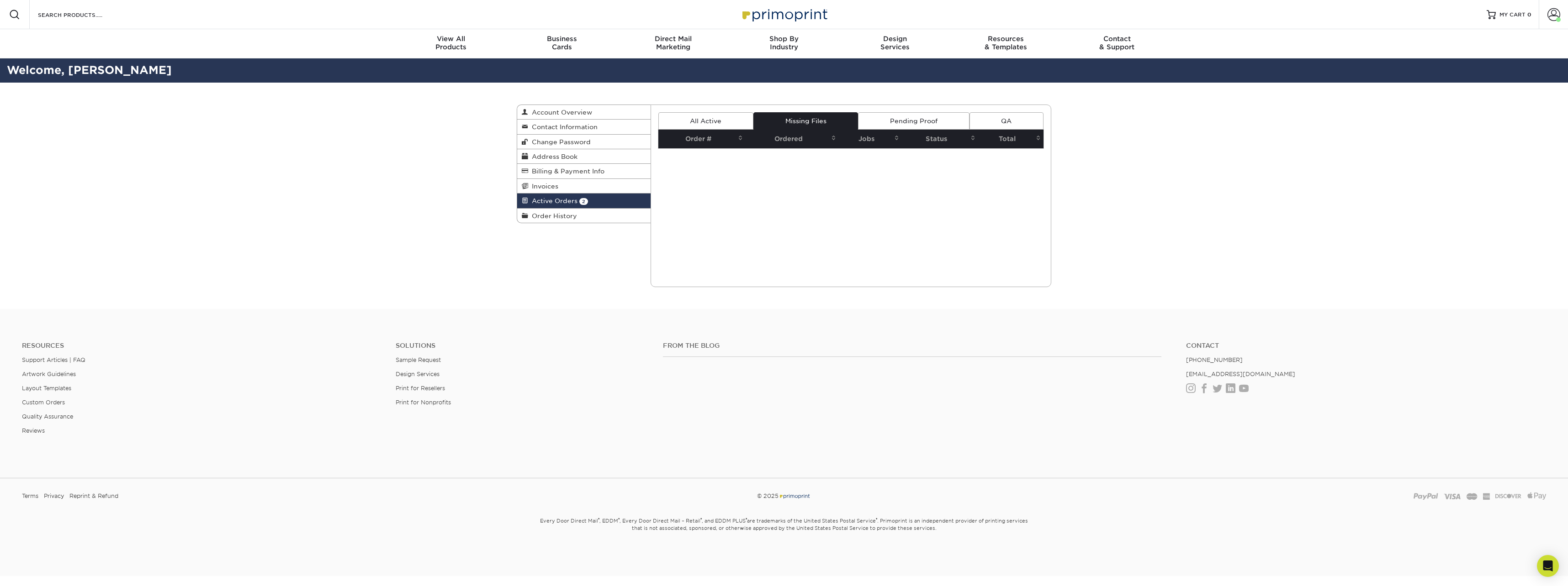
click at [879, 120] on link "Pending Proof" at bounding box center [913, 121] width 111 height 17
click at [975, 120] on link "QA" at bounding box center [1006, 121] width 74 height 17
click at [719, 122] on link "All Active" at bounding box center [706, 121] width 95 height 17
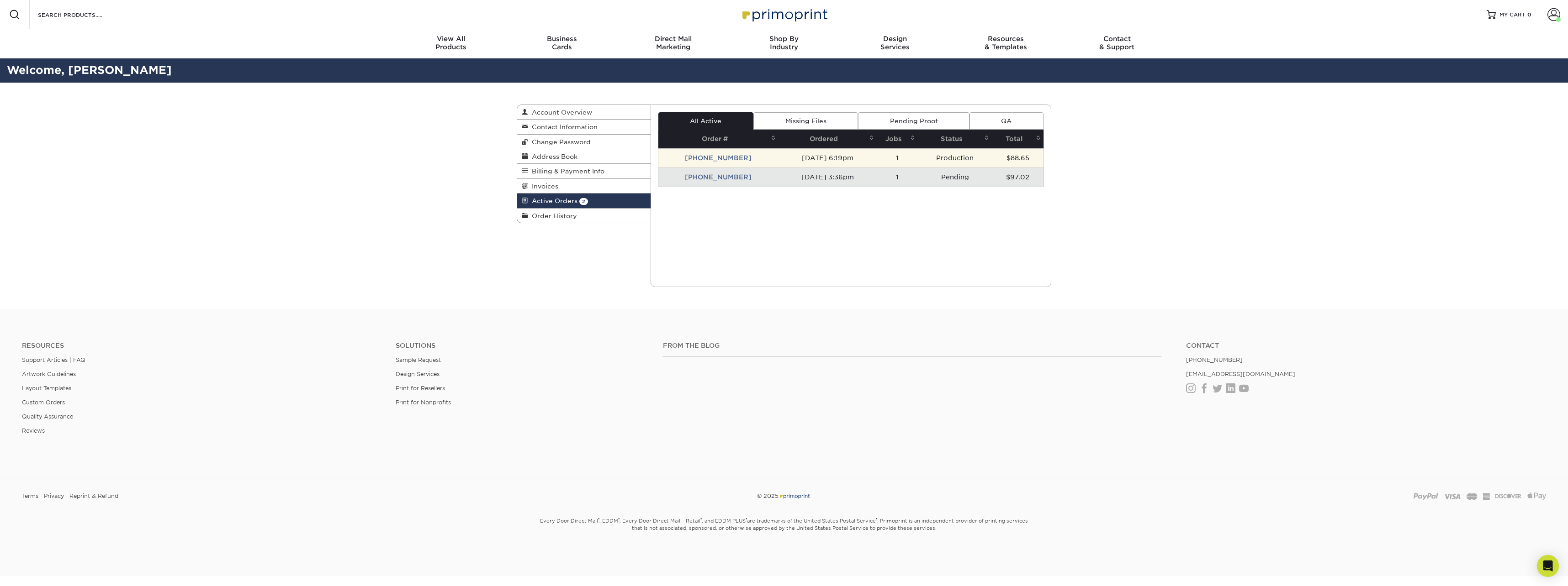
click at [724, 157] on td "25106-61962-323" at bounding box center [719, 158] width 121 height 19
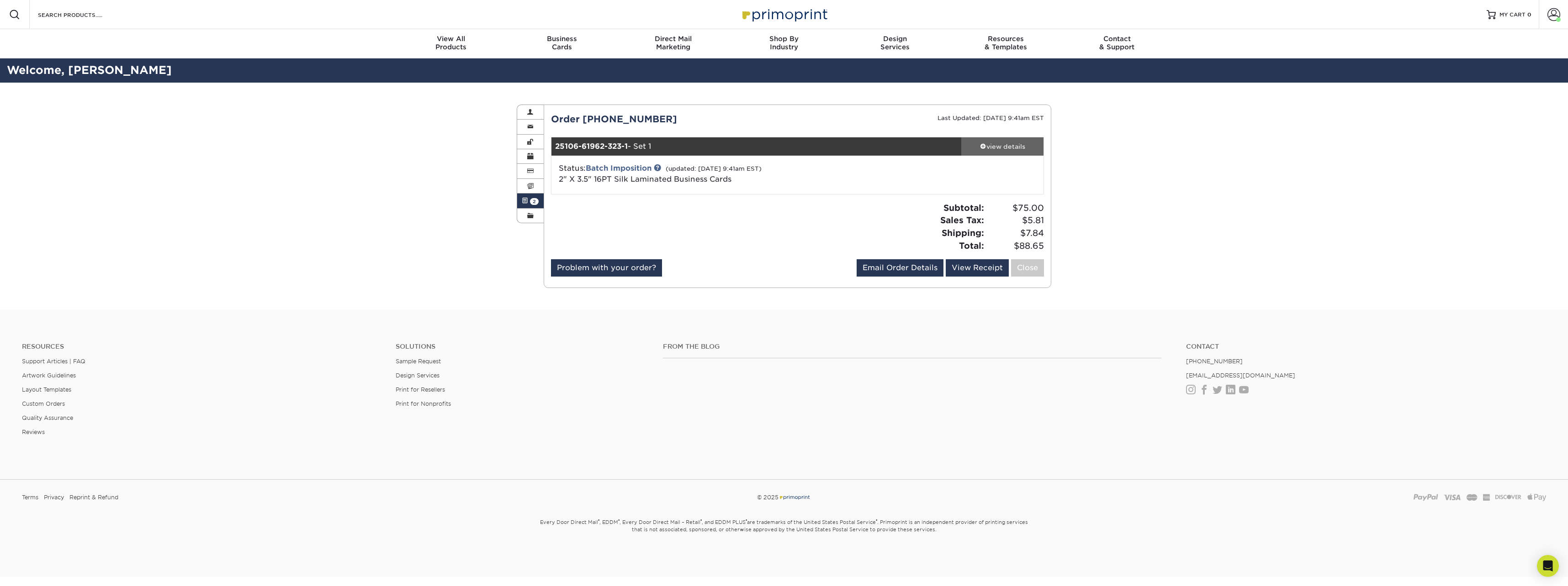
click at [1013, 143] on div "view details" at bounding box center [1002, 146] width 82 height 9
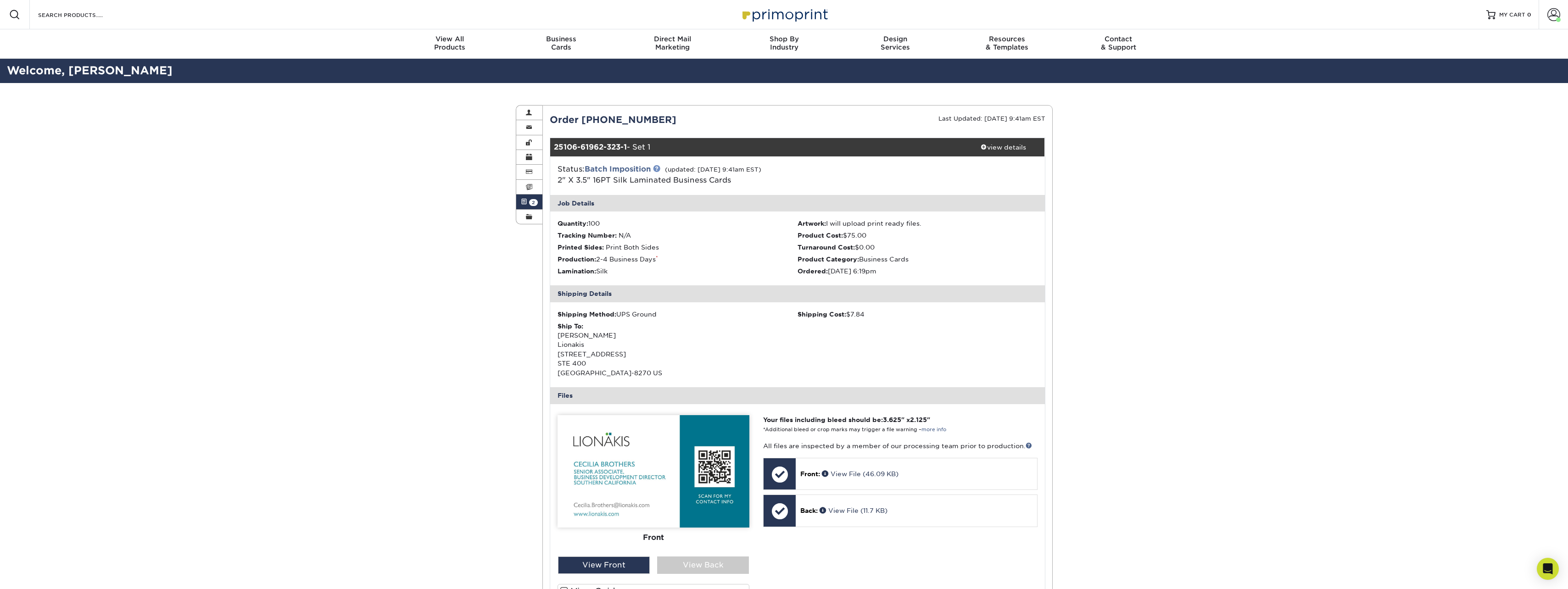
click at [659, 168] on link at bounding box center [656, 168] width 7 height 7
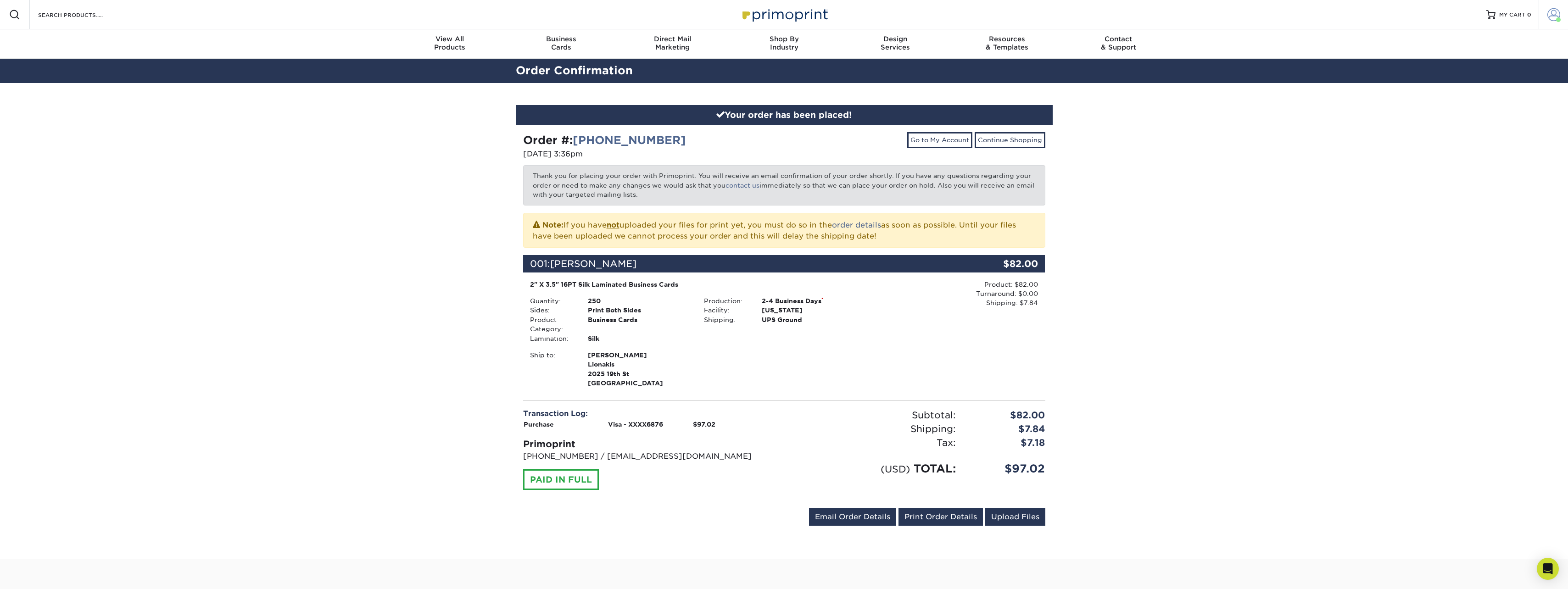
click at [1548, 18] on span at bounding box center [1554, 15] width 13 height 13
click at [1479, 91] on link "Active Orders" at bounding box center [1500, 97] width 115 height 12
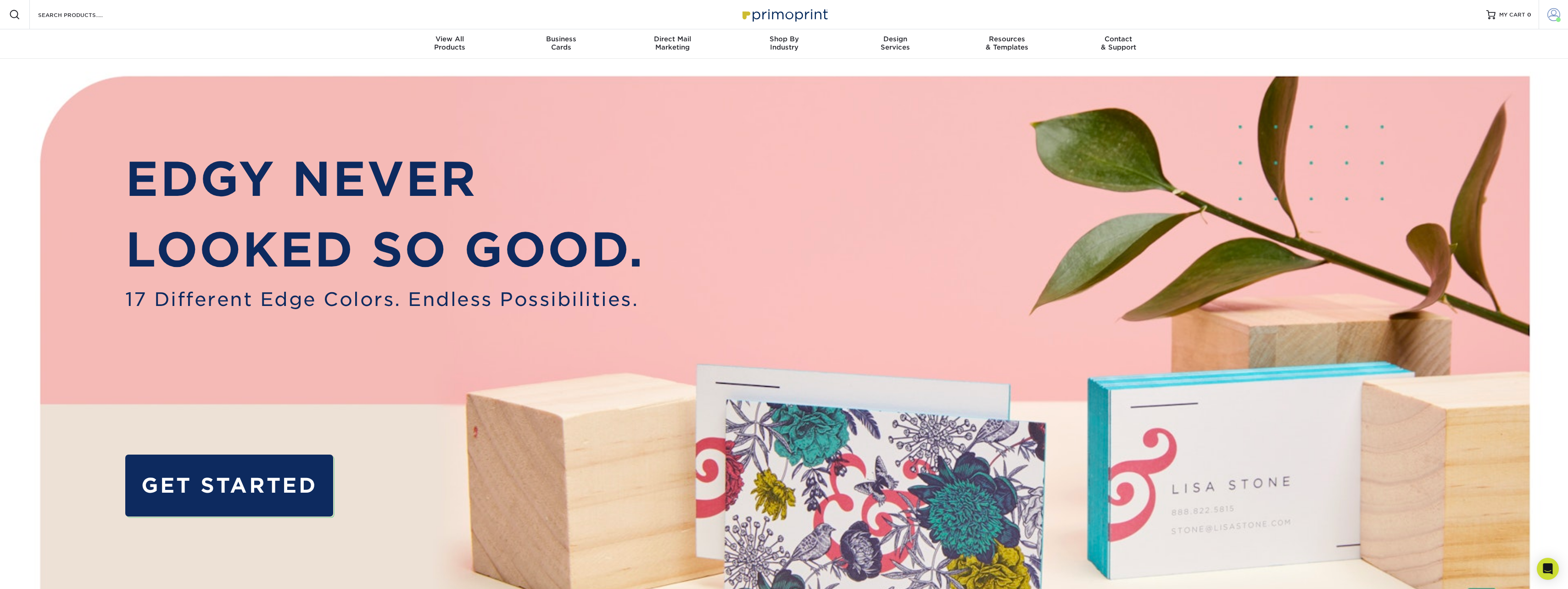
click at [1551, 12] on span at bounding box center [1554, 15] width 13 height 13
click at [1477, 91] on link "Active Orders" at bounding box center [1500, 97] width 115 height 12
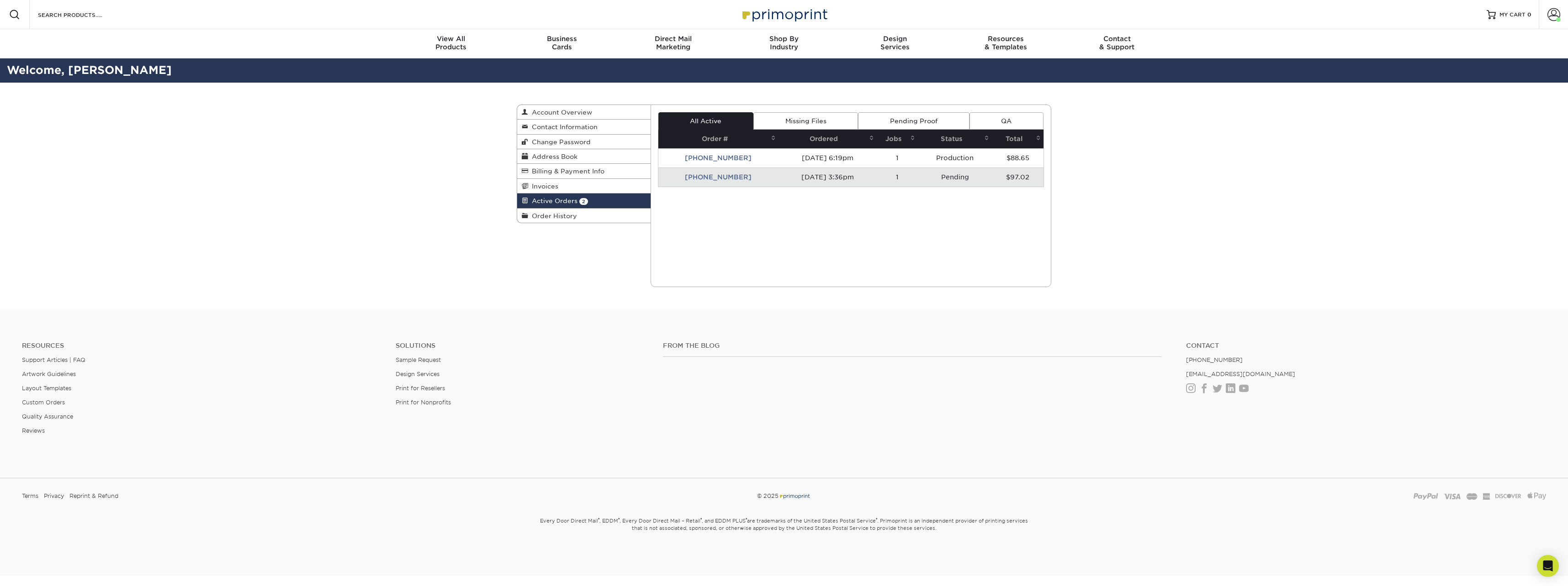
click at [733, 179] on td "25108-33678-323" at bounding box center [719, 176] width 121 height 19
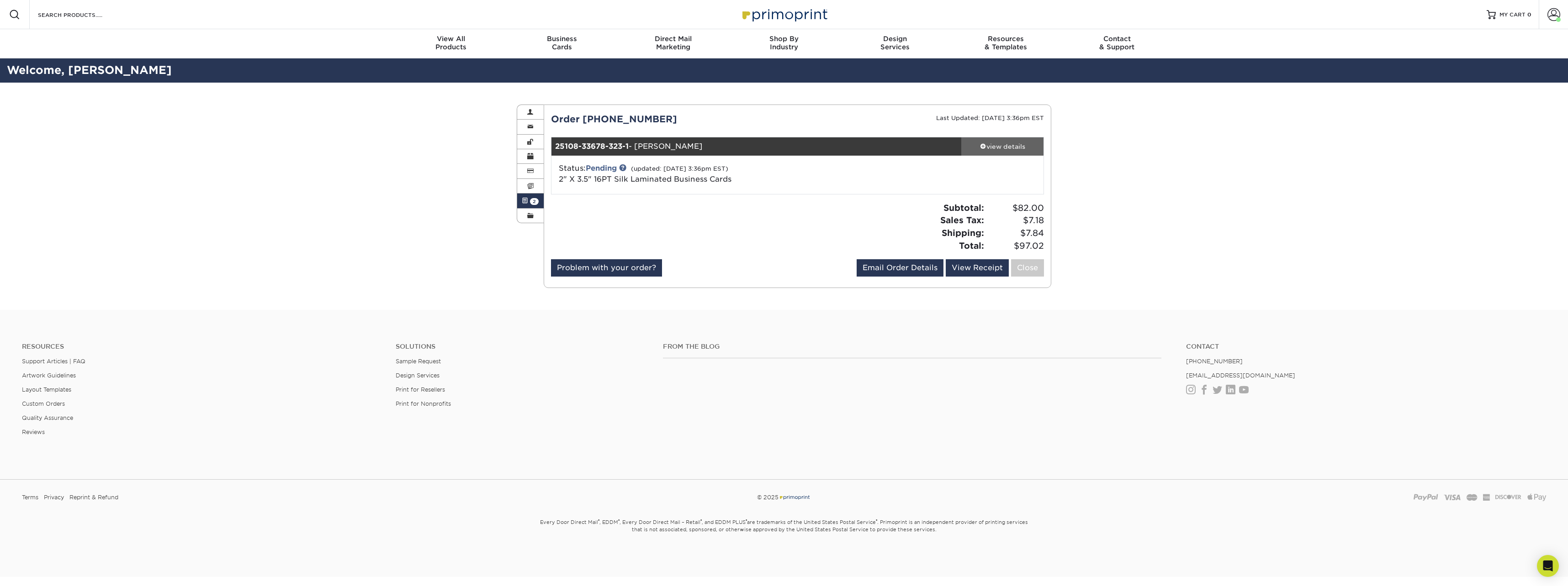
click at [1010, 147] on div "view details" at bounding box center [1002, 146] width 82 height 9
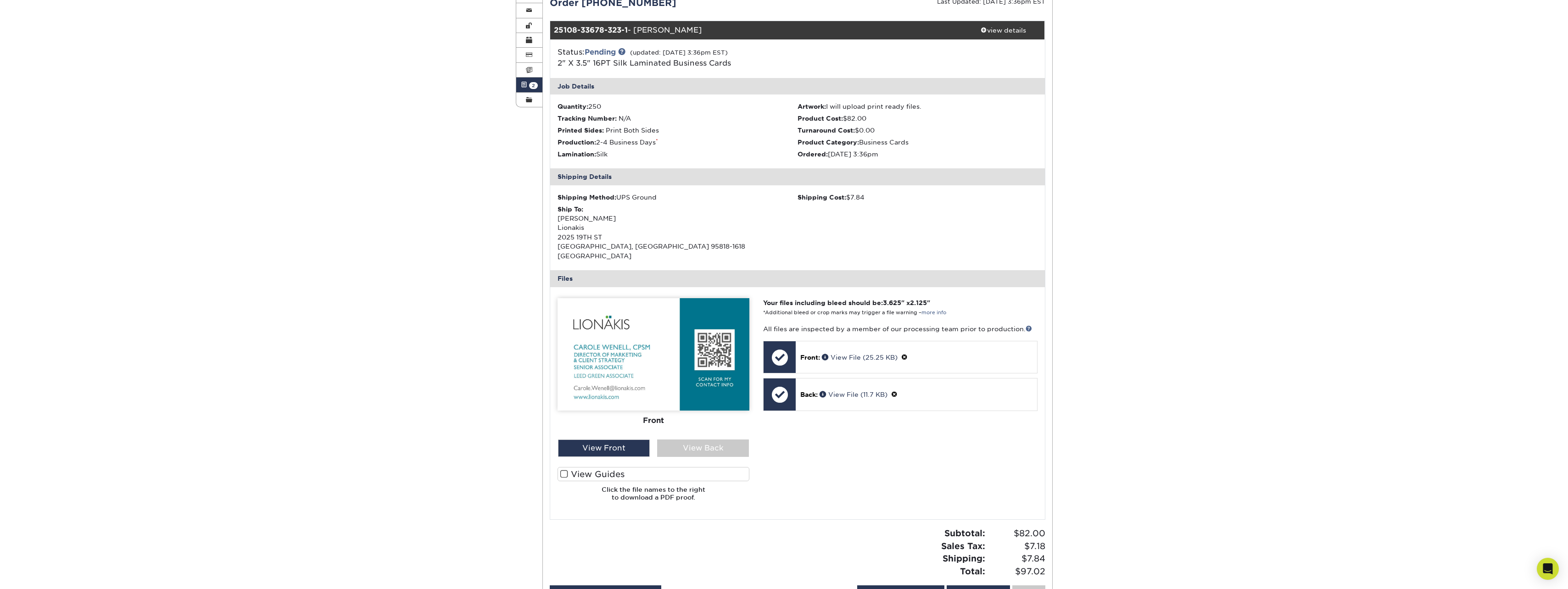
scroll to position [138, 0]
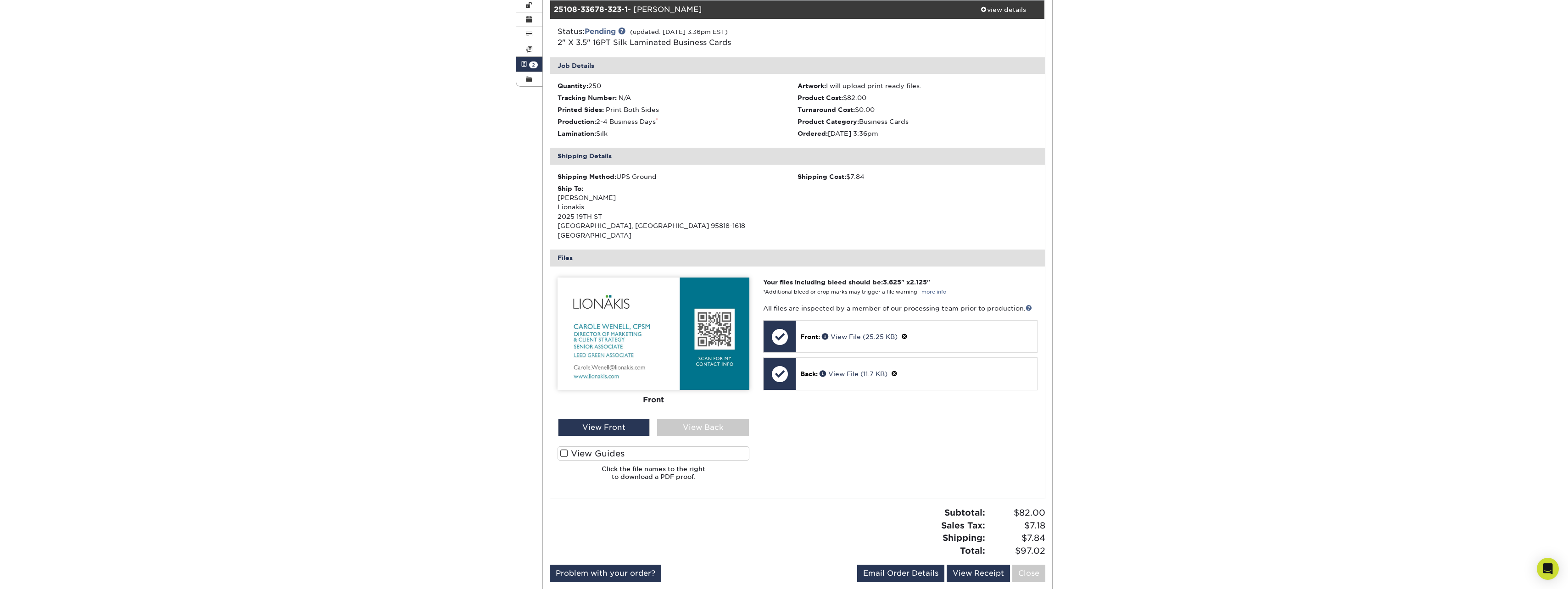
click at [602, 447] on label "View Guides" at bounding box center [654, 454] width 192 height 14
click at [0, 0] on input "View Guides" at bounding box center [0, 0] width 0 height 0
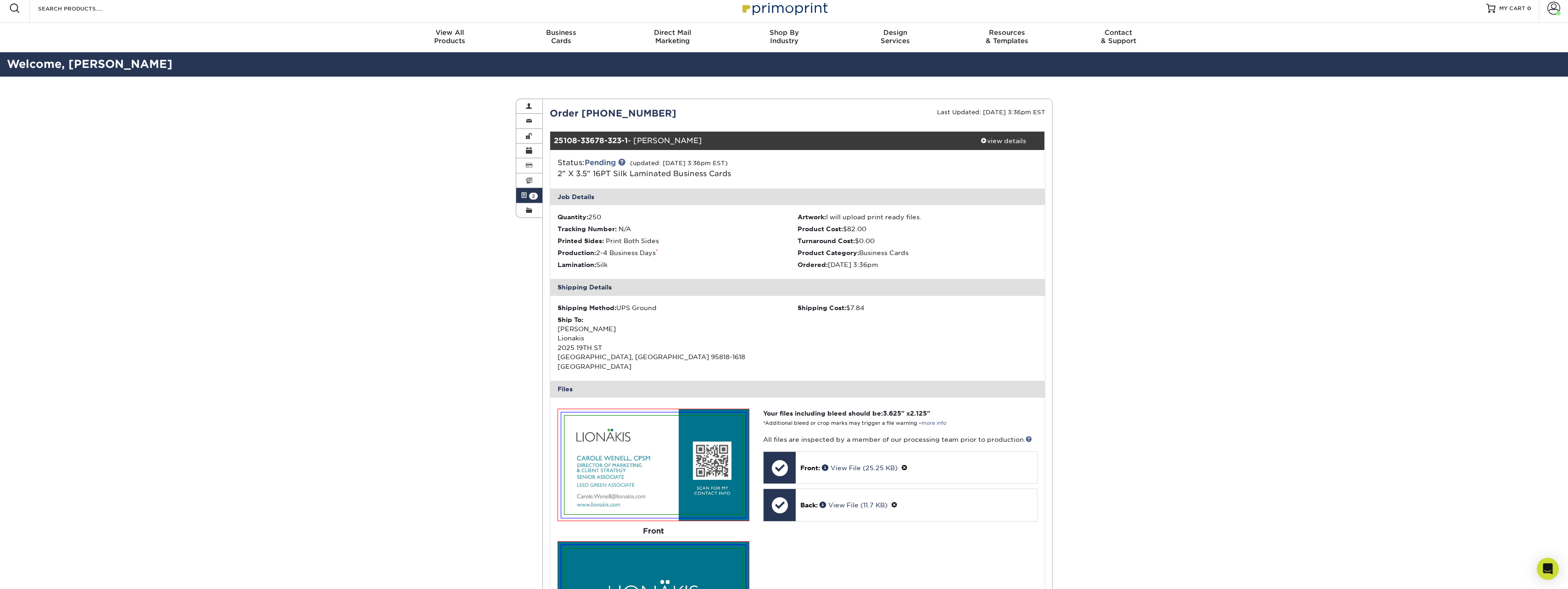
scroll to position [0, 0]
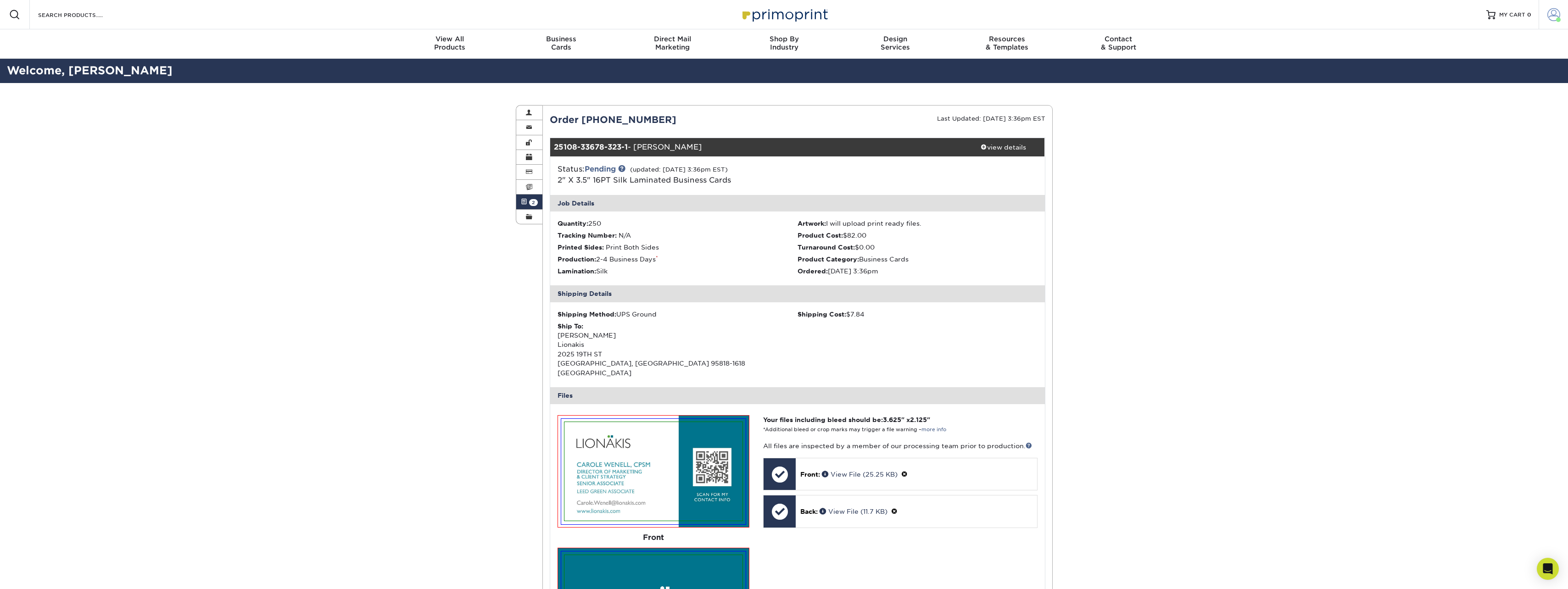
click at [1556, 12] on span at bounding box center [1554, 15] width 13 height 13
click at [1465, 127] on link "Logout" at bounding box center [1500, 132] width 115 height 11
